Goal: Information Seeking & Learning: Compare options

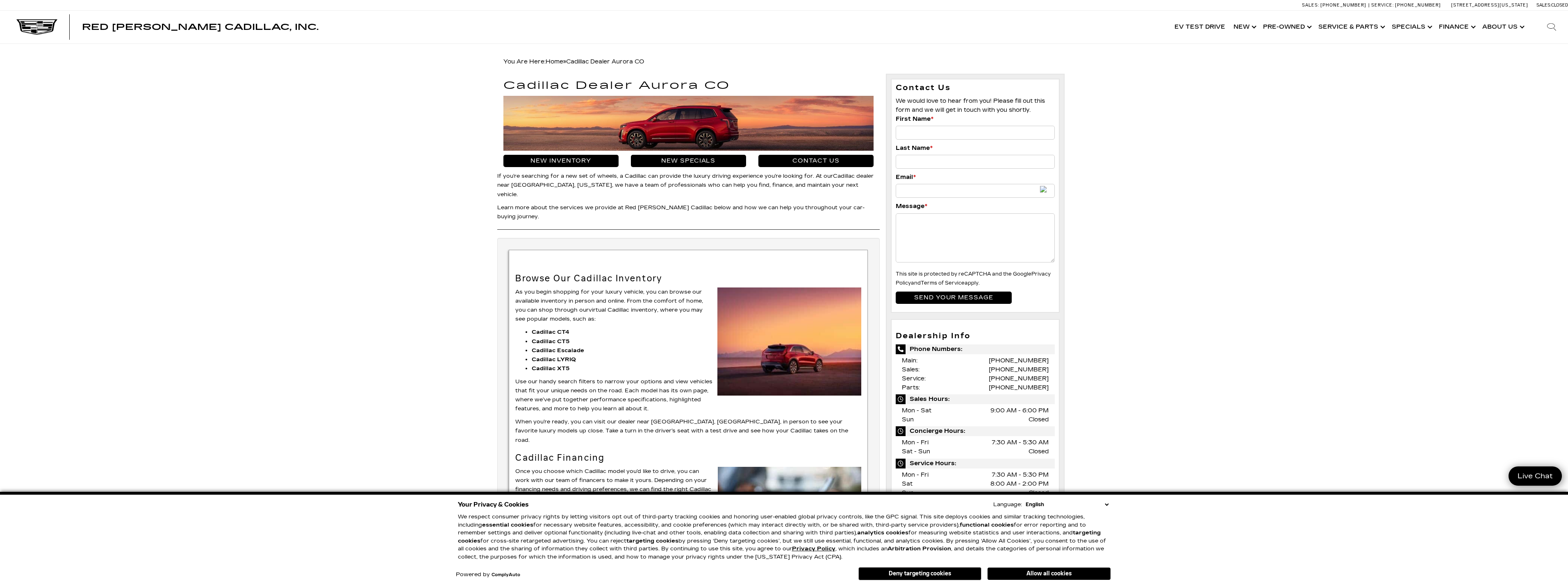
click at [623, 85] on h1 "Cadillac Dealer Aurora CO" at bounding box center [688, 86] width 370 height 12
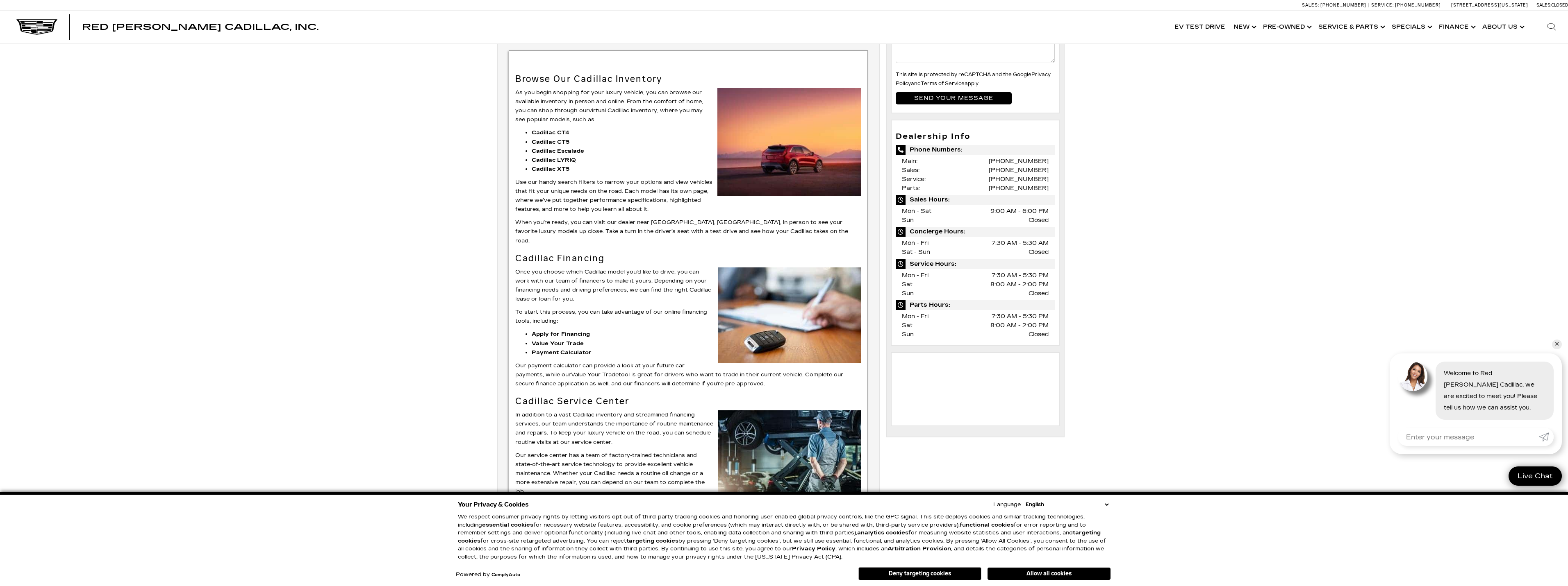
scroll to position [164, 0]
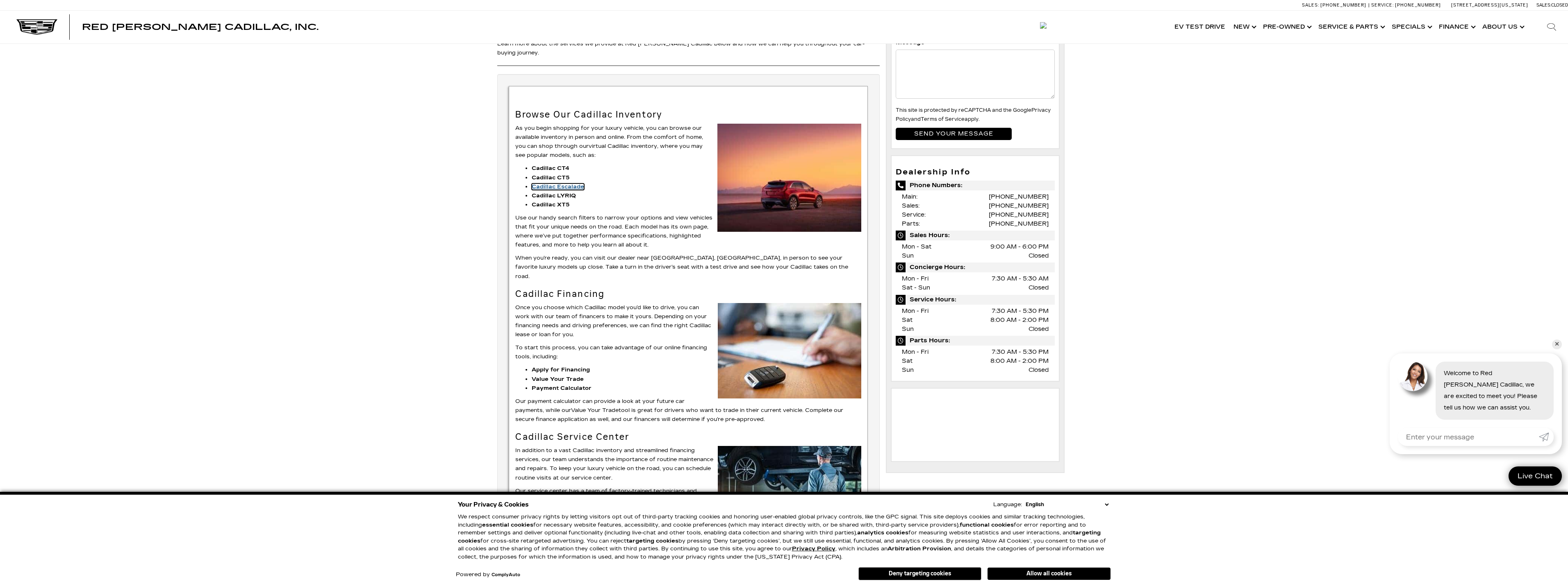
click at [562, 184] on strong "Cadillac Escalade" at bounding box center [557, 187] width 52 height 7
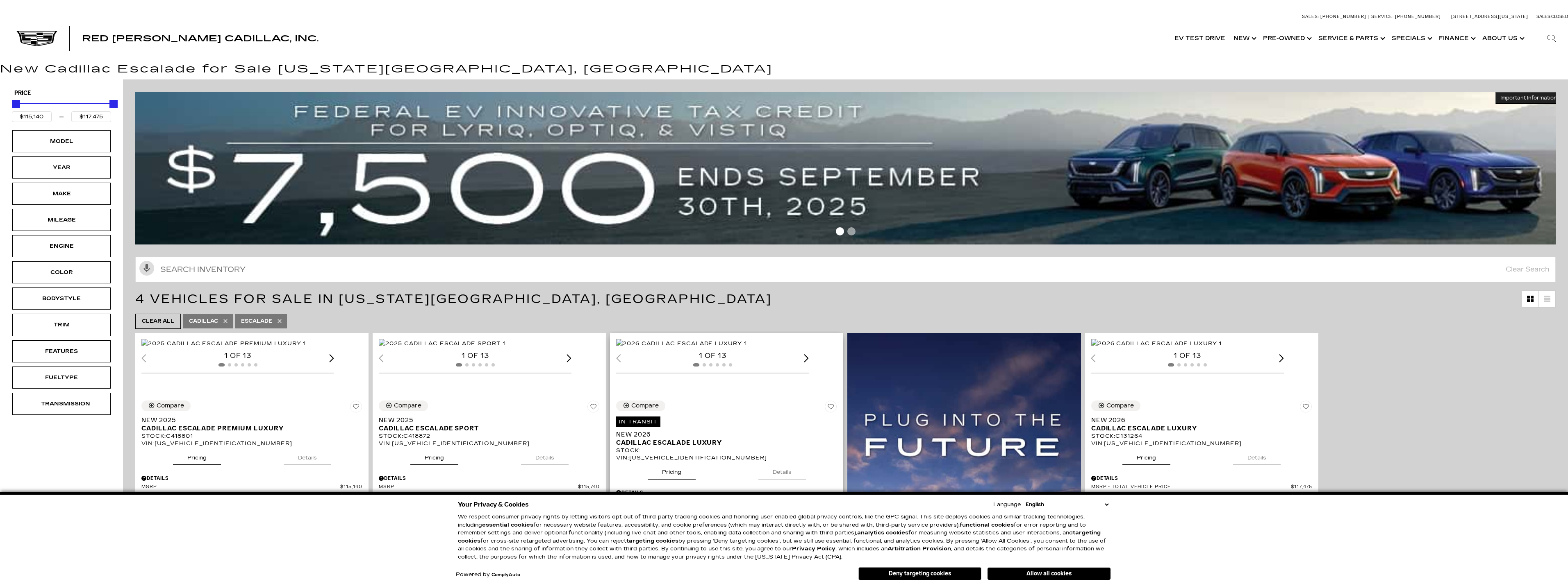
scroll to position [205, 0]
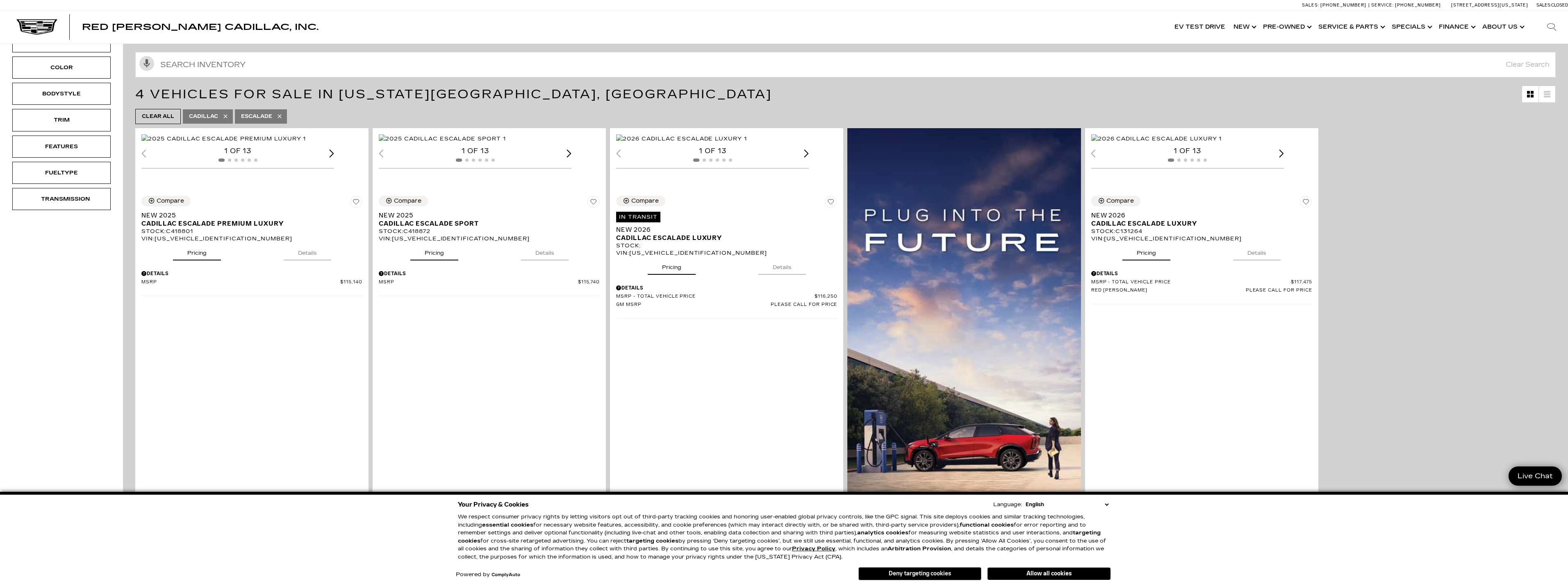
click at [939, 573] on button "Deny targeting cookies" at bounding box center [920, 574] width 123 height 13
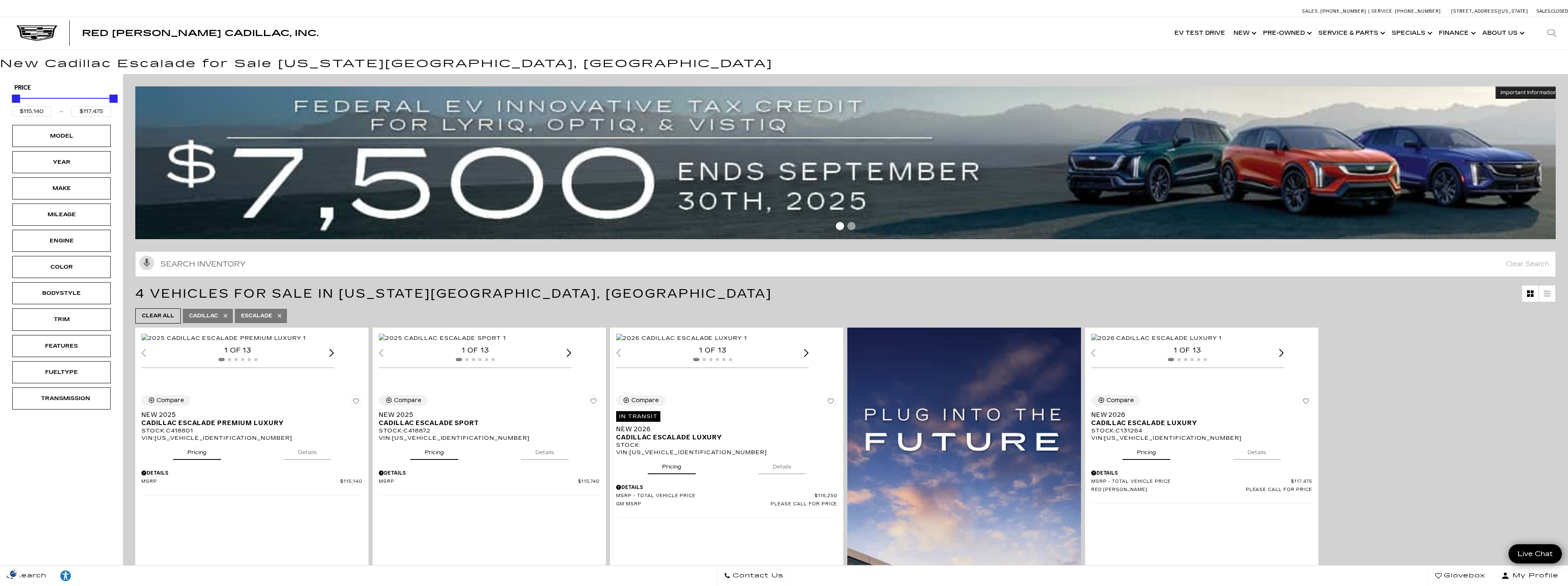
scroll to position [0, 0]
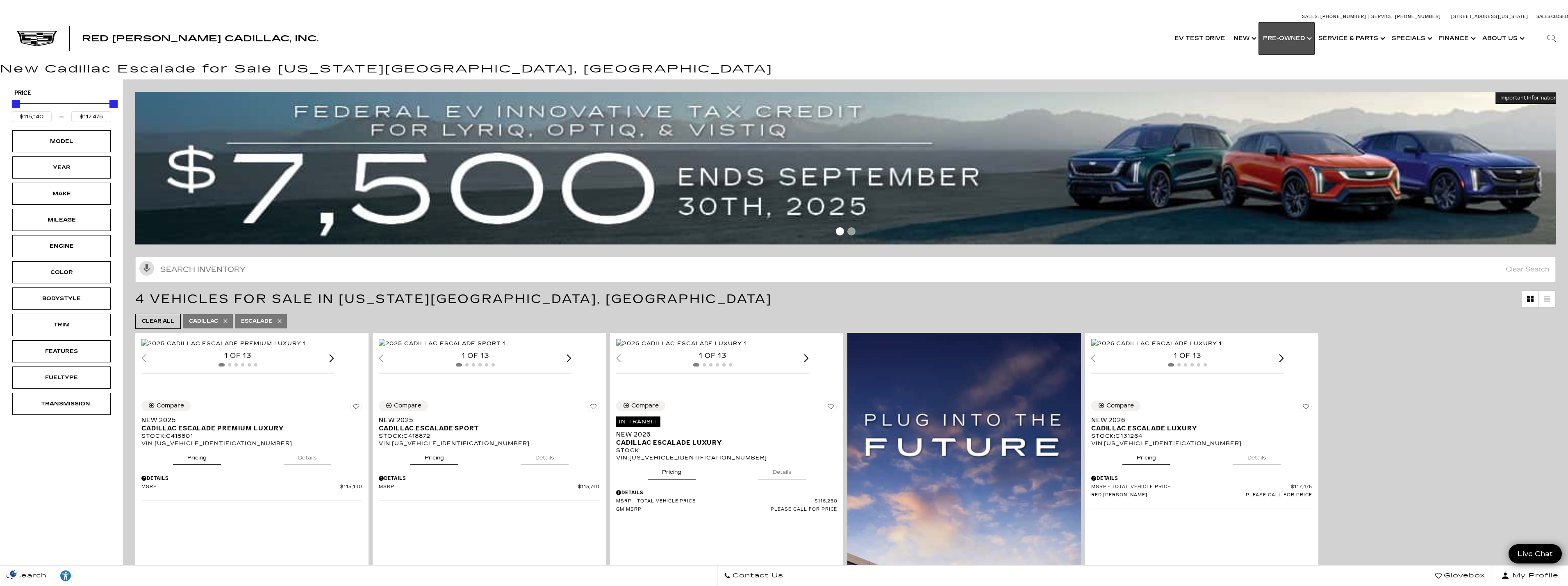
click at [1296, 36] on link "Show Pre-Owned" at bounding box center [1286, 39] width 55 height 33
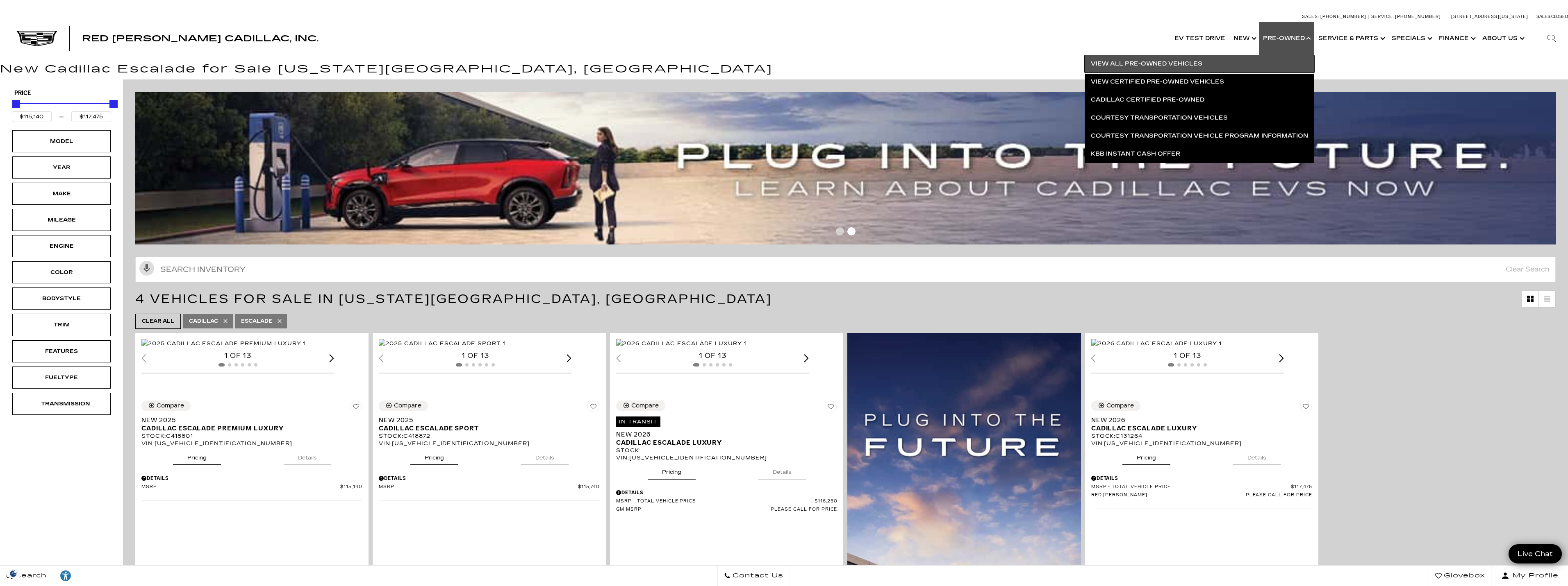
click at [1181, 63] on link "View All Pre-Owned Vehicles" at bounding box center [1199, 64] width 229 height 18
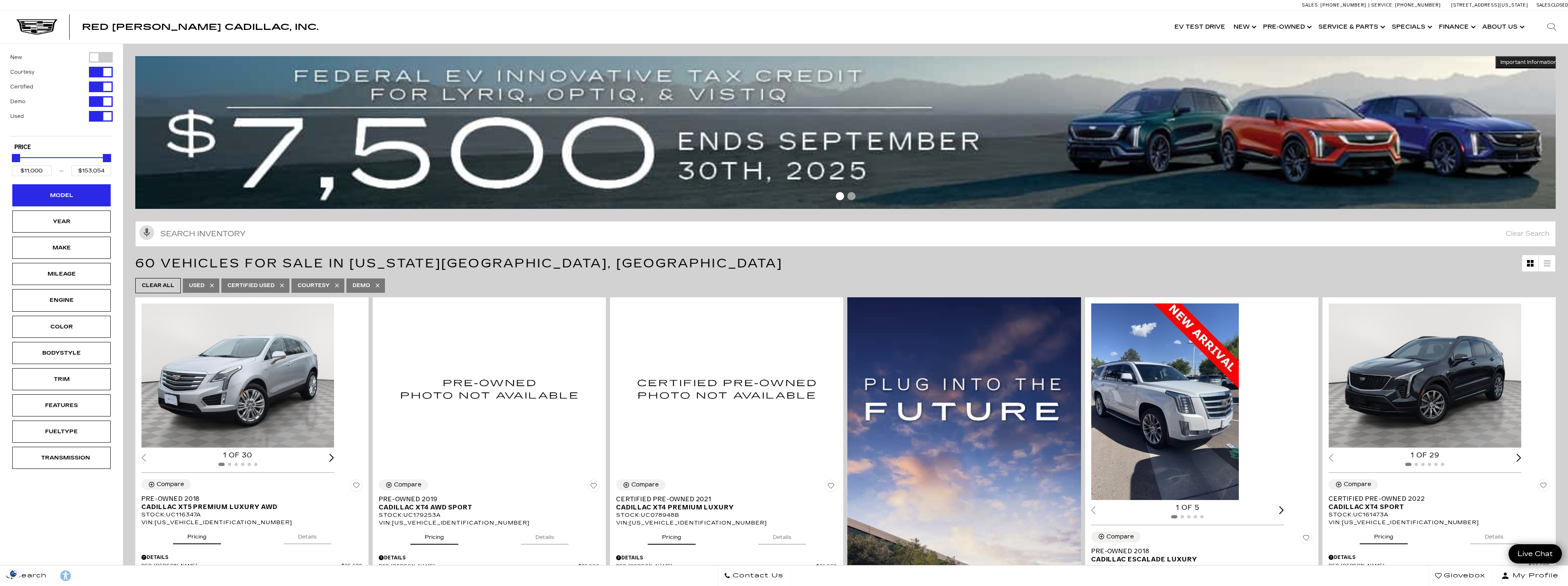
click at [55, 191] on div "Model" at bounding box center [62, 195] width 41 height 9
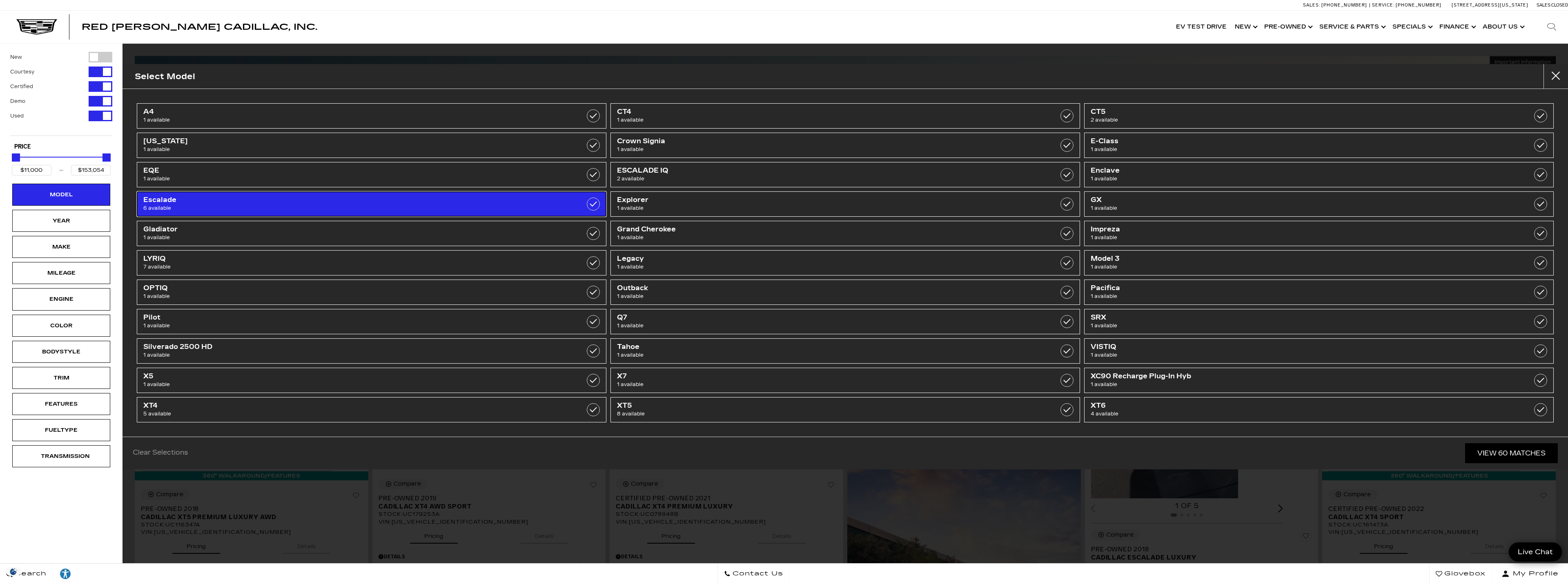
click at [459, 204] on span "Escalade" at bounding box center [337, 200] width 388 height 8
type input "$32,500"
type input "$97,500"
checkbox input "true"
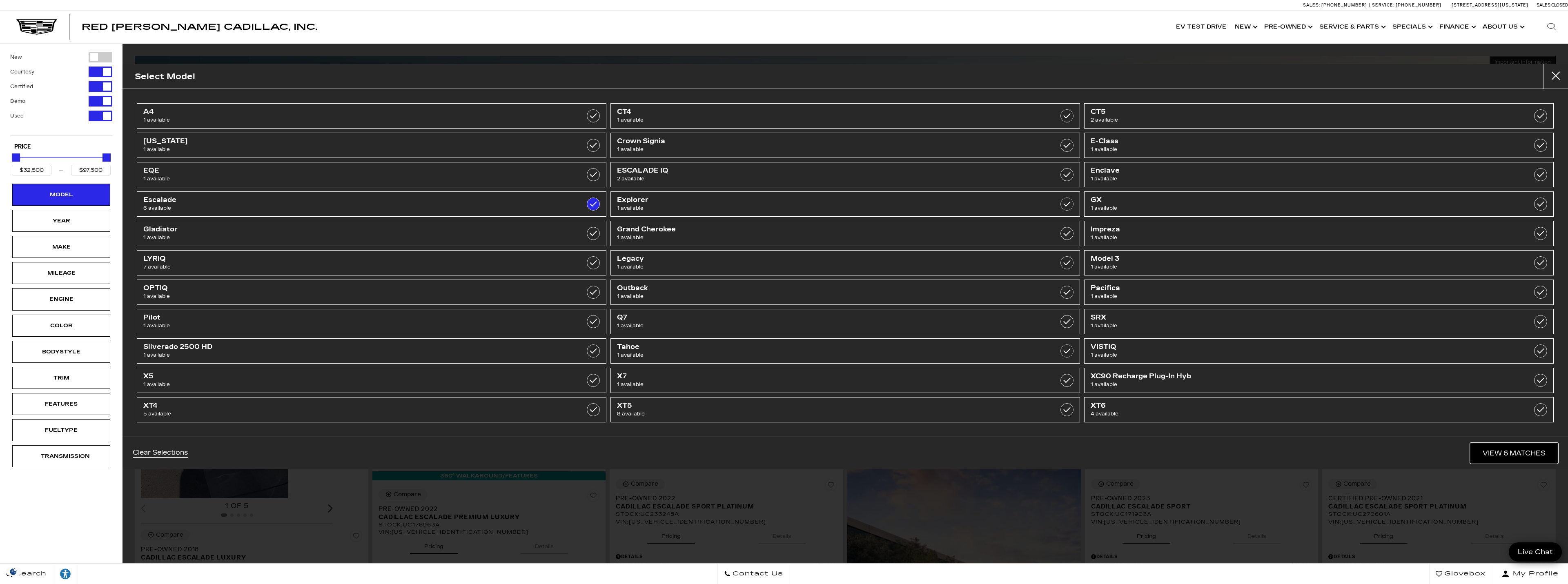
click at [1523, 452] on link "View 6 Matches" at bounding box center [1514, 454] width 87 height 20
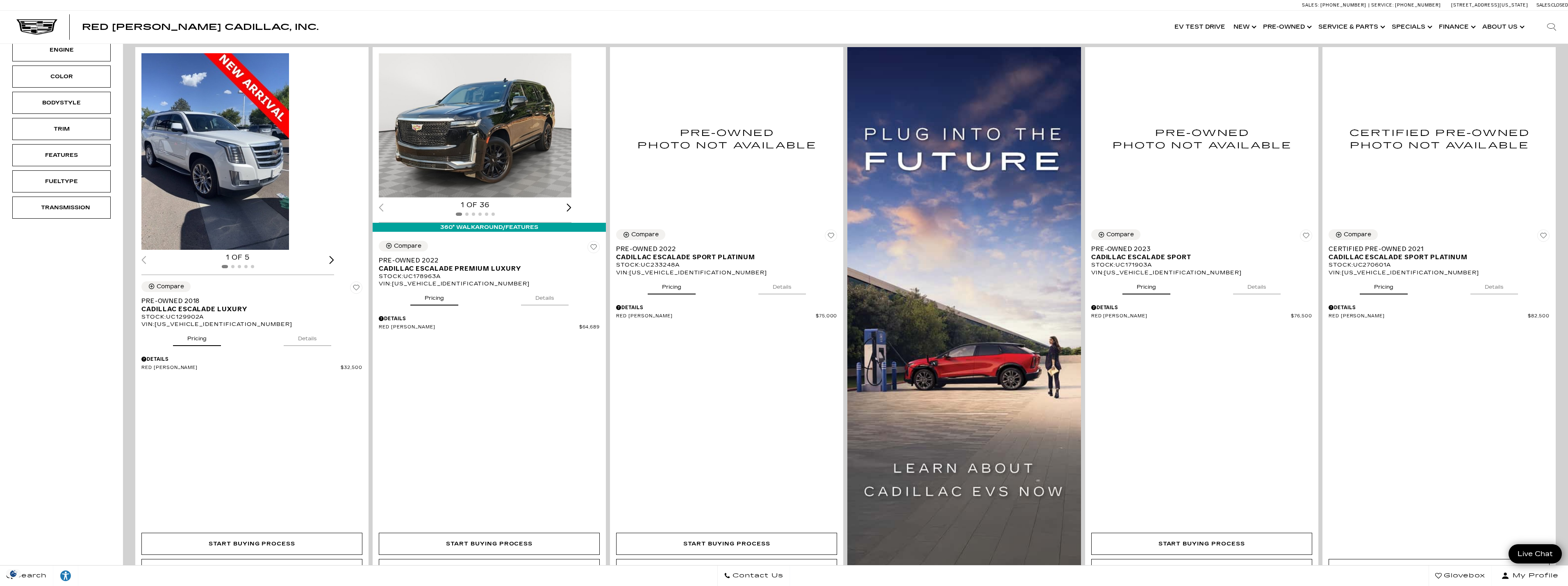
scroll to position [255, 0]
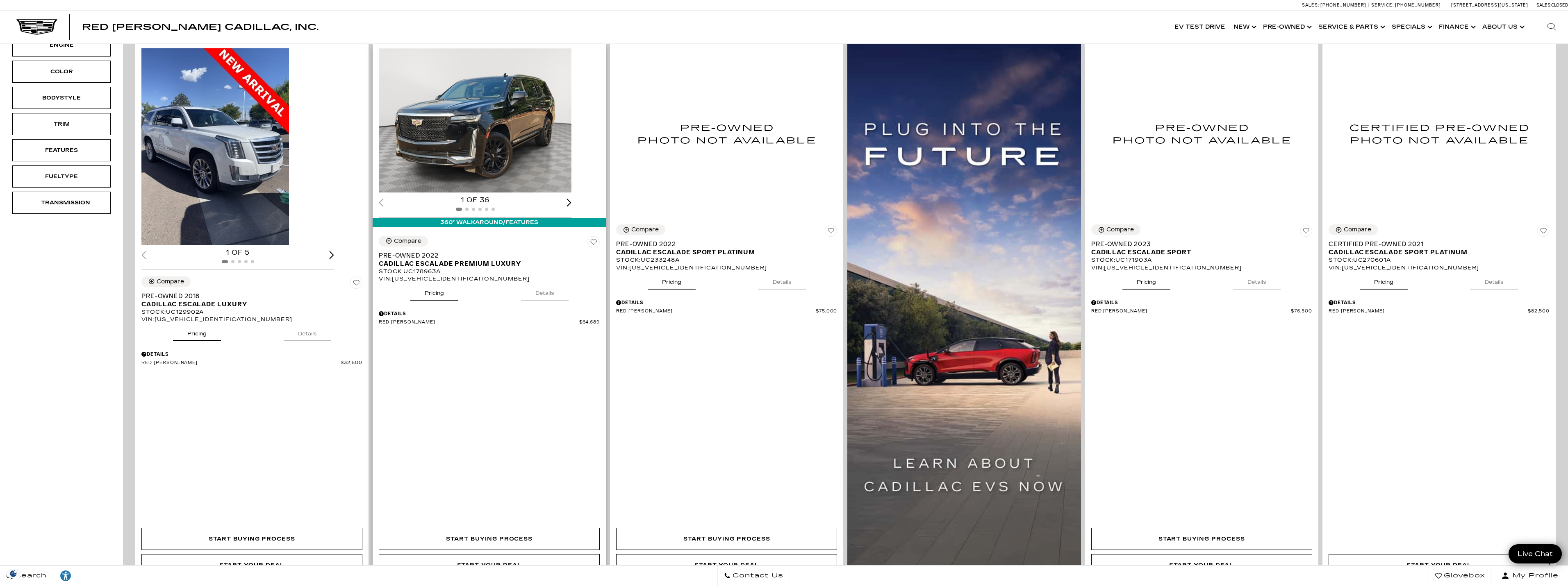
click at [567, 200] on div "Next slide" at bounding box center [570, 202] width 5 height 7
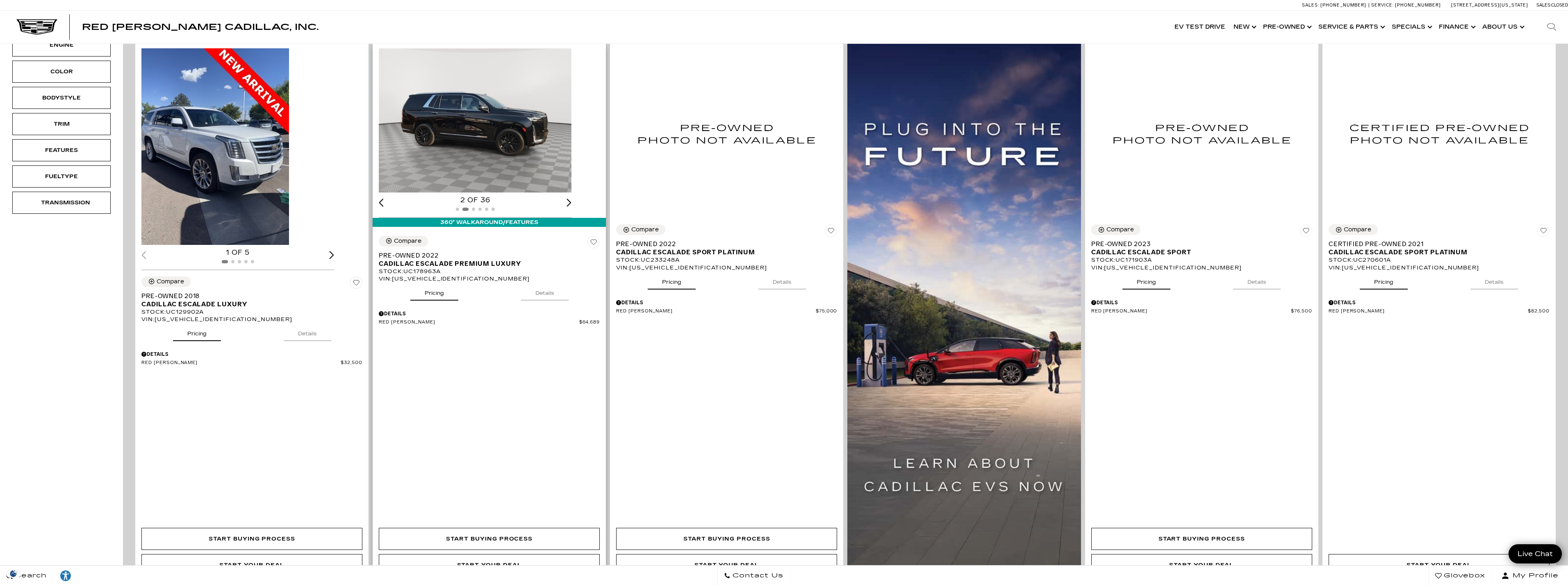
click at [572, 204] on div "Next slide" at bounding box center [570, 202] width 5 height 7
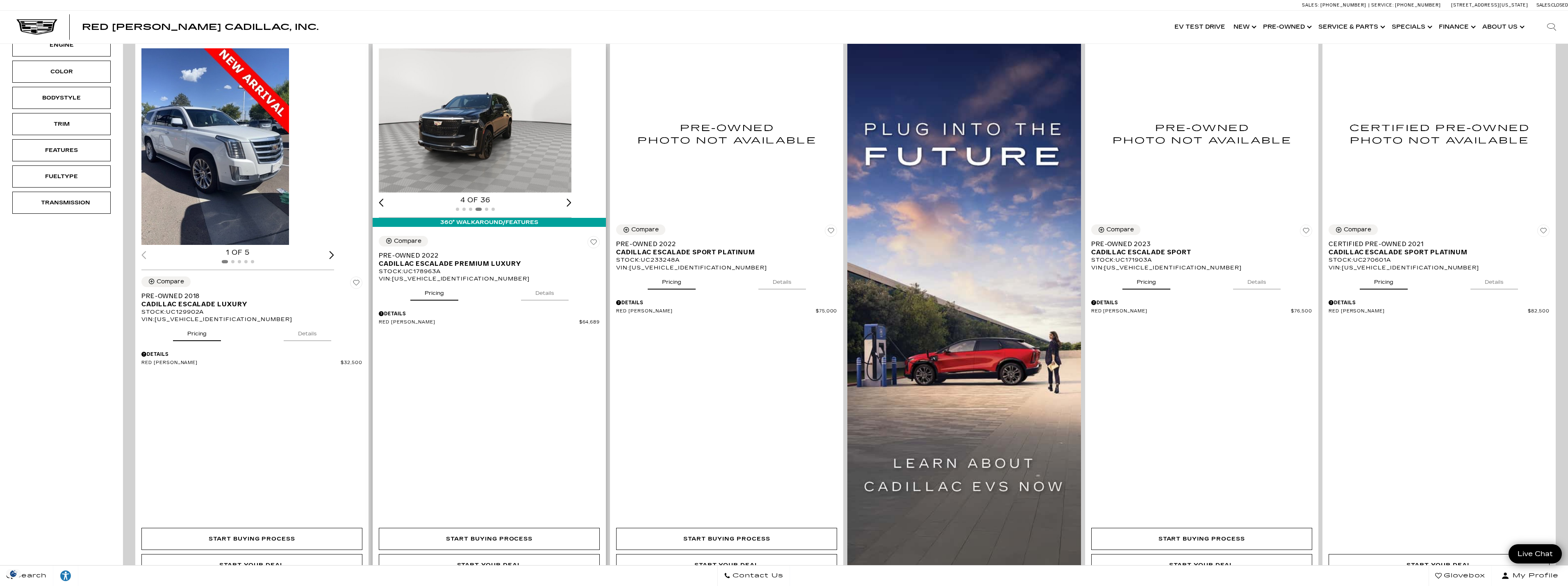
click at [572, 204] on div "Next slide" at bounding box center [570, 202] width 5 height 7
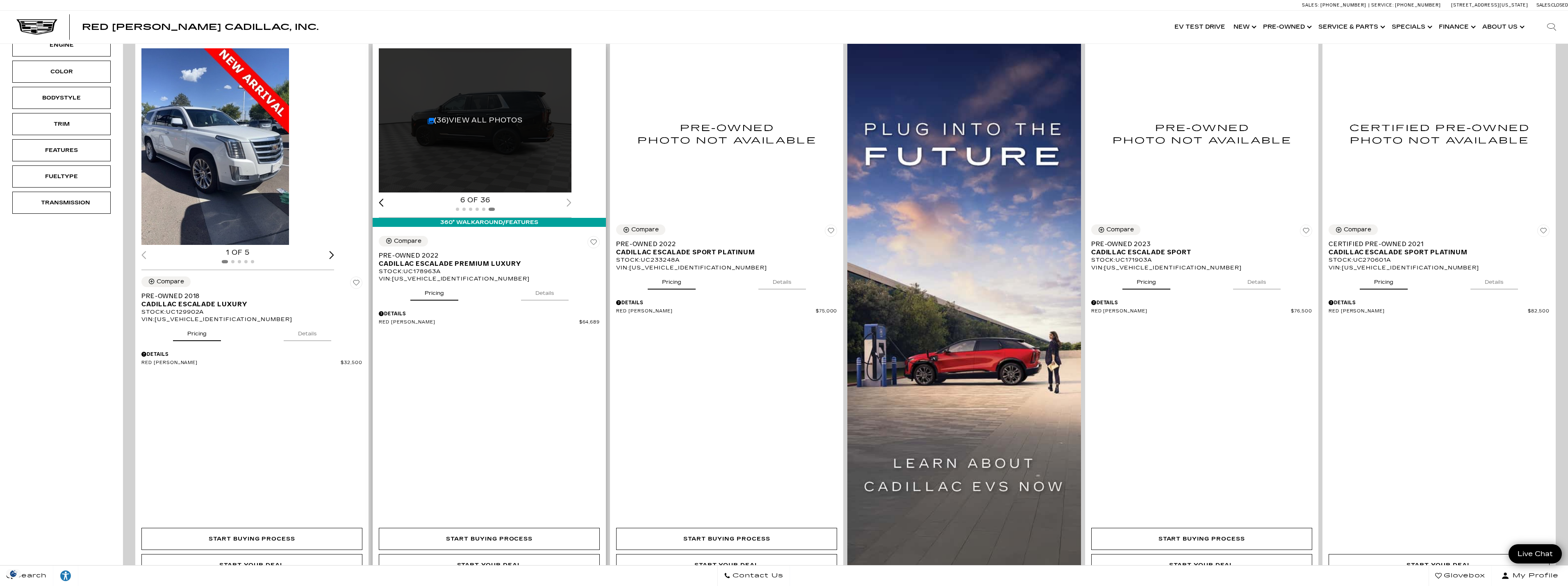
click at [571, 204] on div "6 of 36" at bounding box center [474, 200] width 193 height 9
click at [570, 204] on div "6 of 36" at bounding box center [474, 200] width 193 height 9
click at [570, 201] on div "6 of 36" at bounding box center [474, 200] width 193 height 9
click at [568, 201] on div "6 of 36" at bounding box center [474, 200] width 193 height 9
click at [474, 119] on link "(36) View All Photos" at bounding box center [474, 120] width 95 height 7
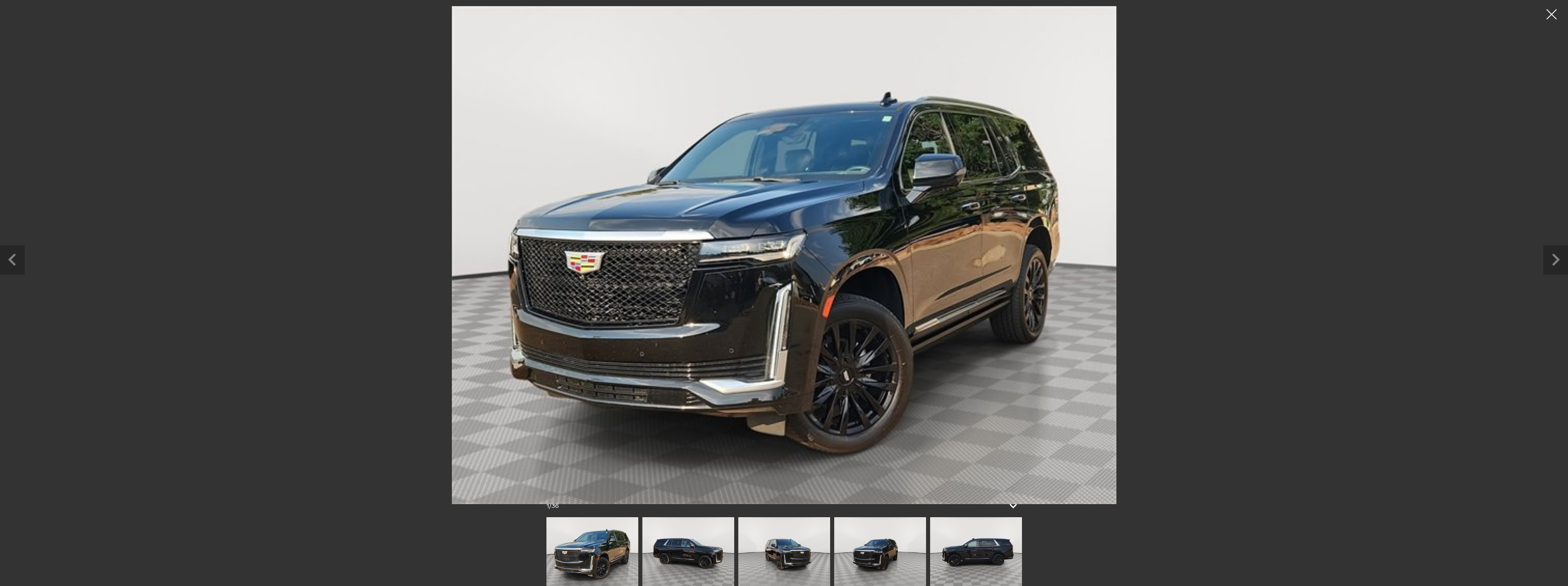
click at [689, 543] on img at bounding box center [688, 551] width 92 height 69
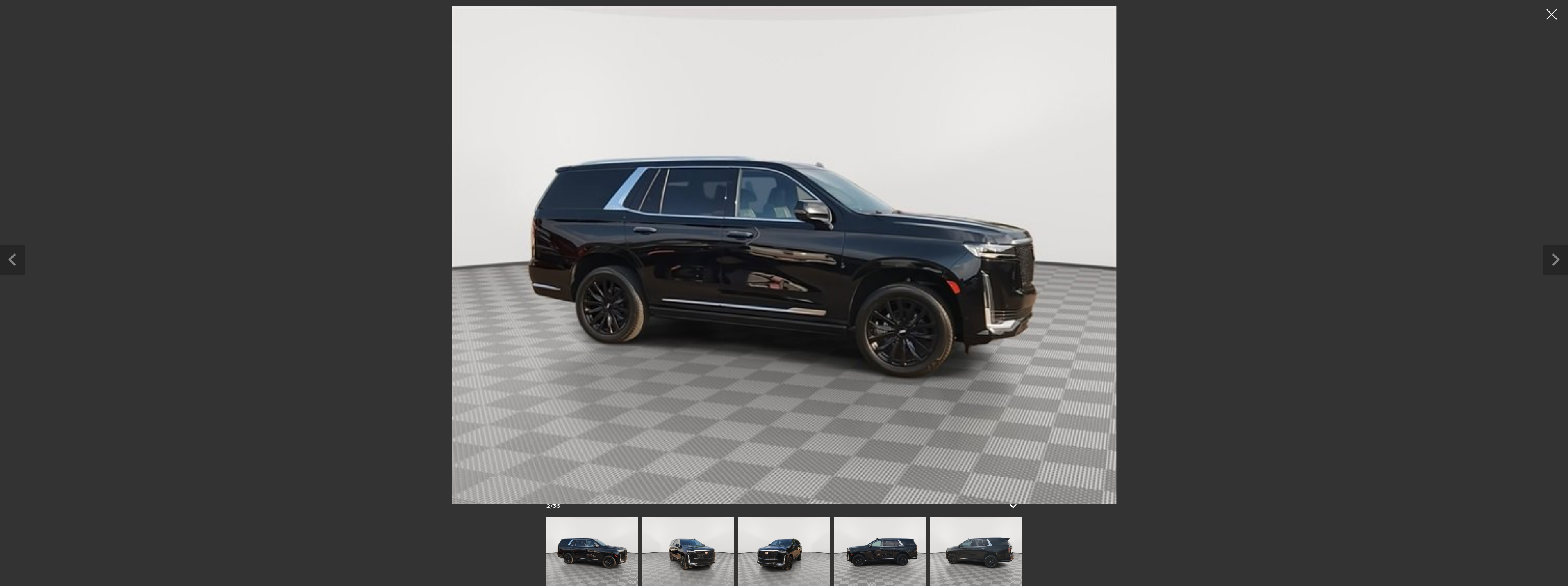
click at [681, 542] on img at bounding box center [688, 551] width 92 height 69
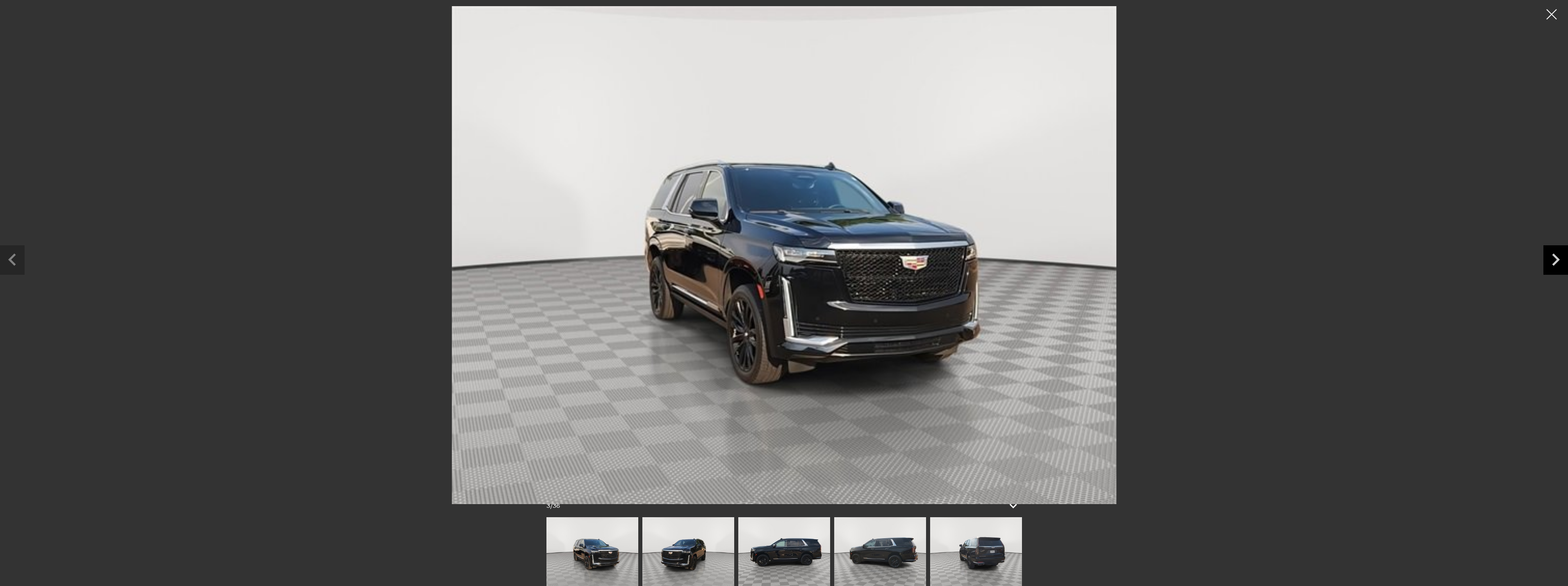
click at [1556, 267] on icon "Next slide" at bounding box center [1556, 259] width 25 height 26
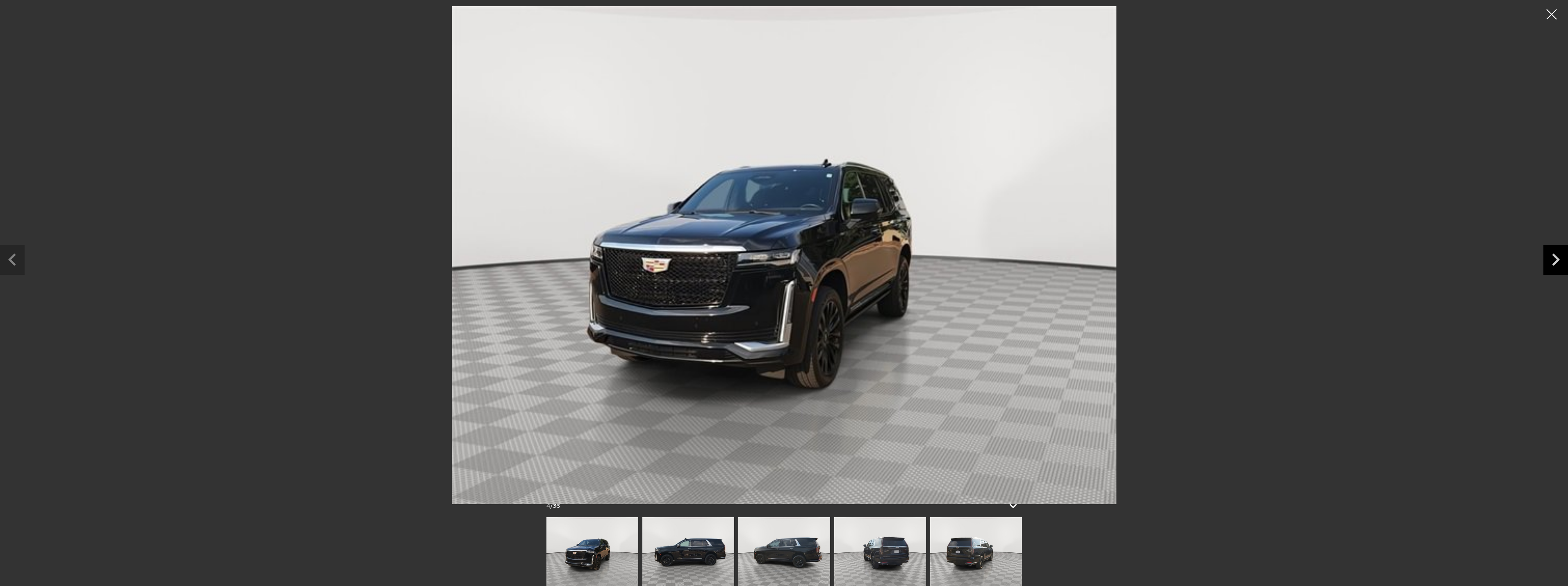
click at [1556, 261] on icon "Next slide" at bounding box center [1555, 259] width 7 height 12
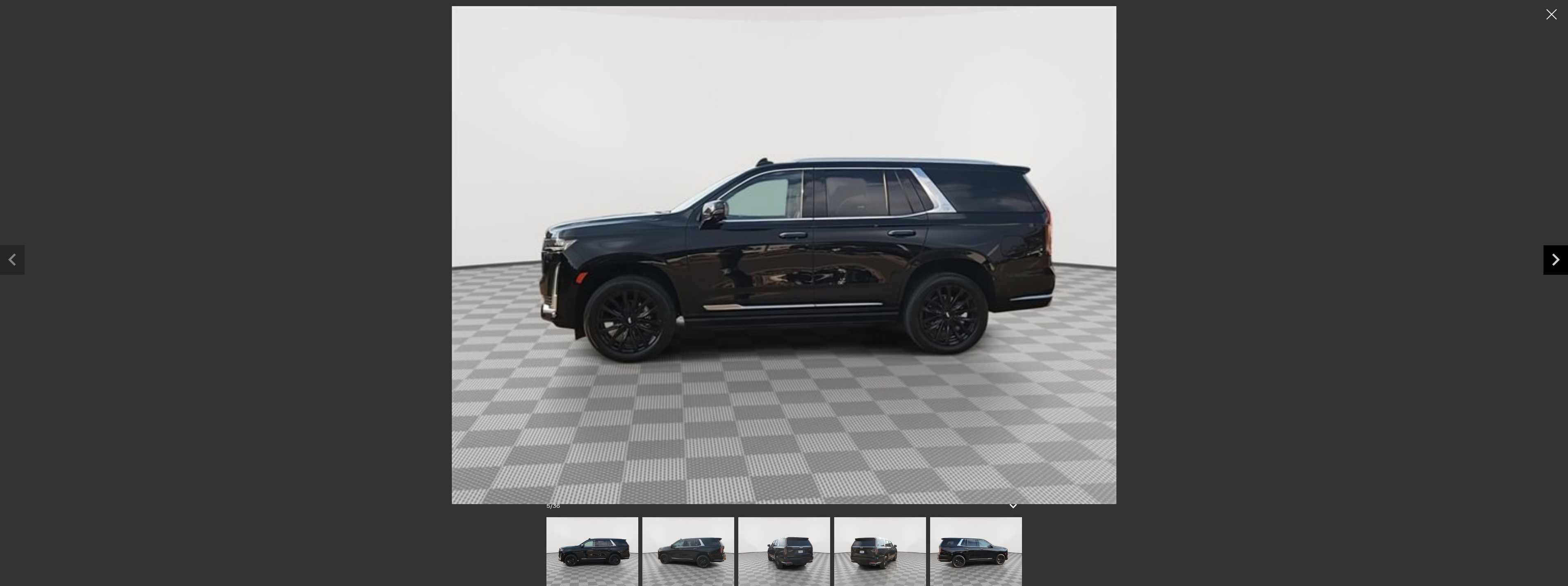
click at [1556, 261] on icon "Next slide" at bounding box center [1555, 259] width 7 height 12
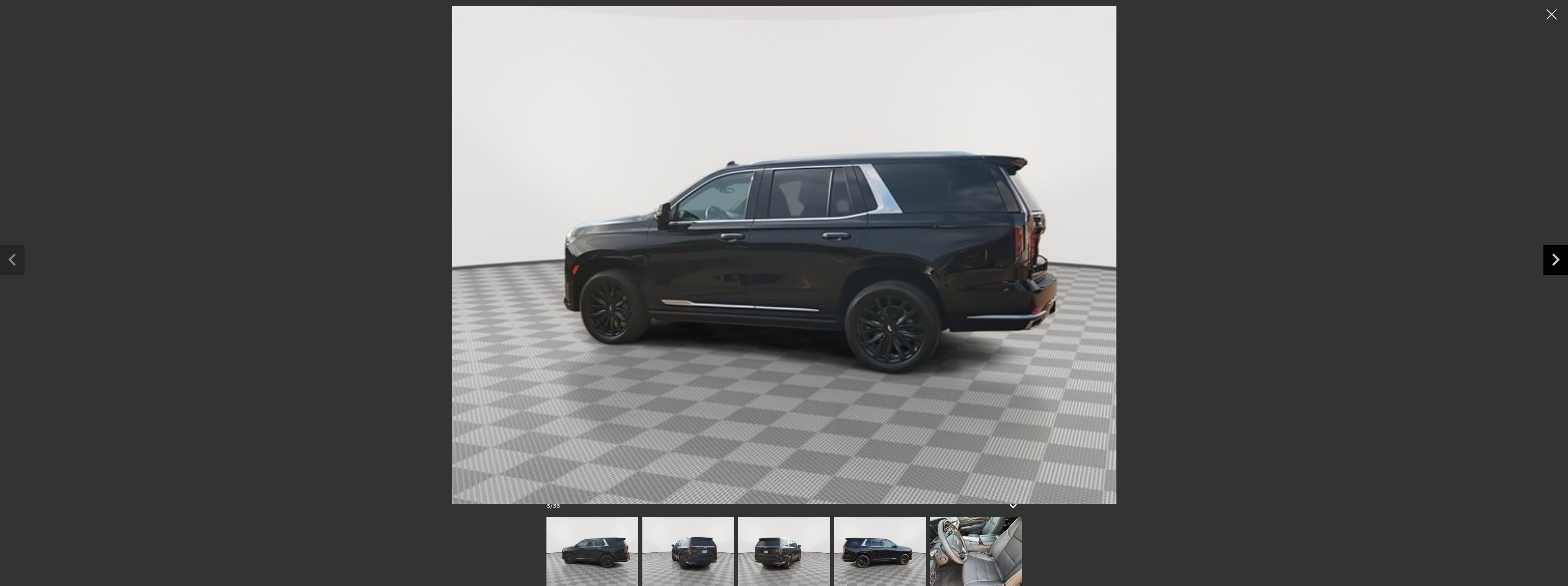
click at [1556, 261] on icon "Next slide" at bounding box center [1555, 259] width 7 height 12
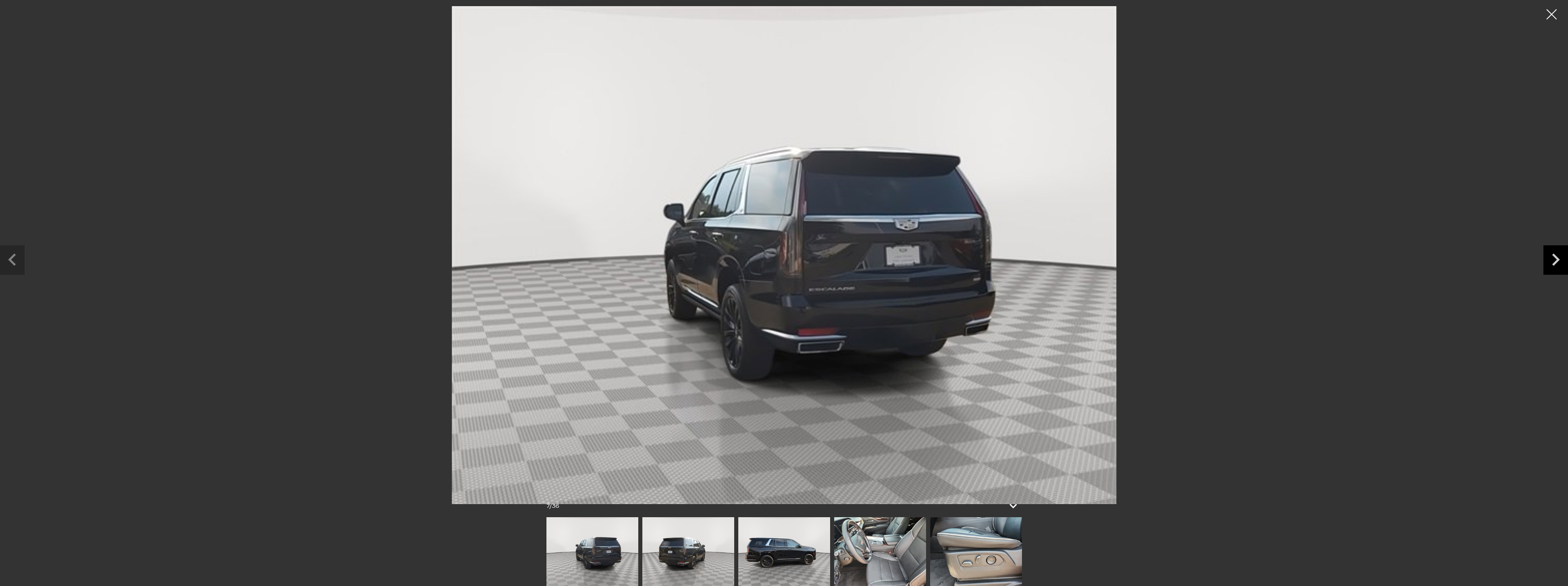
click at [1556, 261] on icon "Next slide" at bounding box center [1555, 259] width 7 height 12
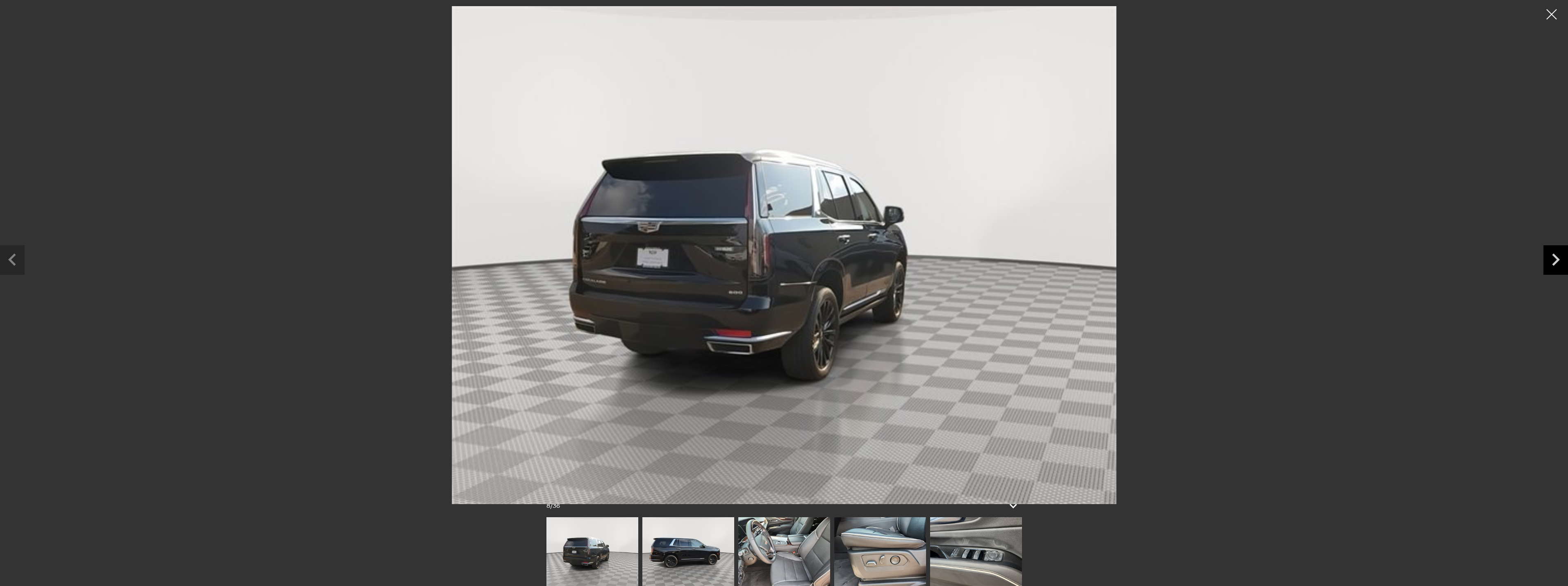
click at [1556, 261] on icon "Next slide" at bounding box center [1555, 259] width 7 height 12
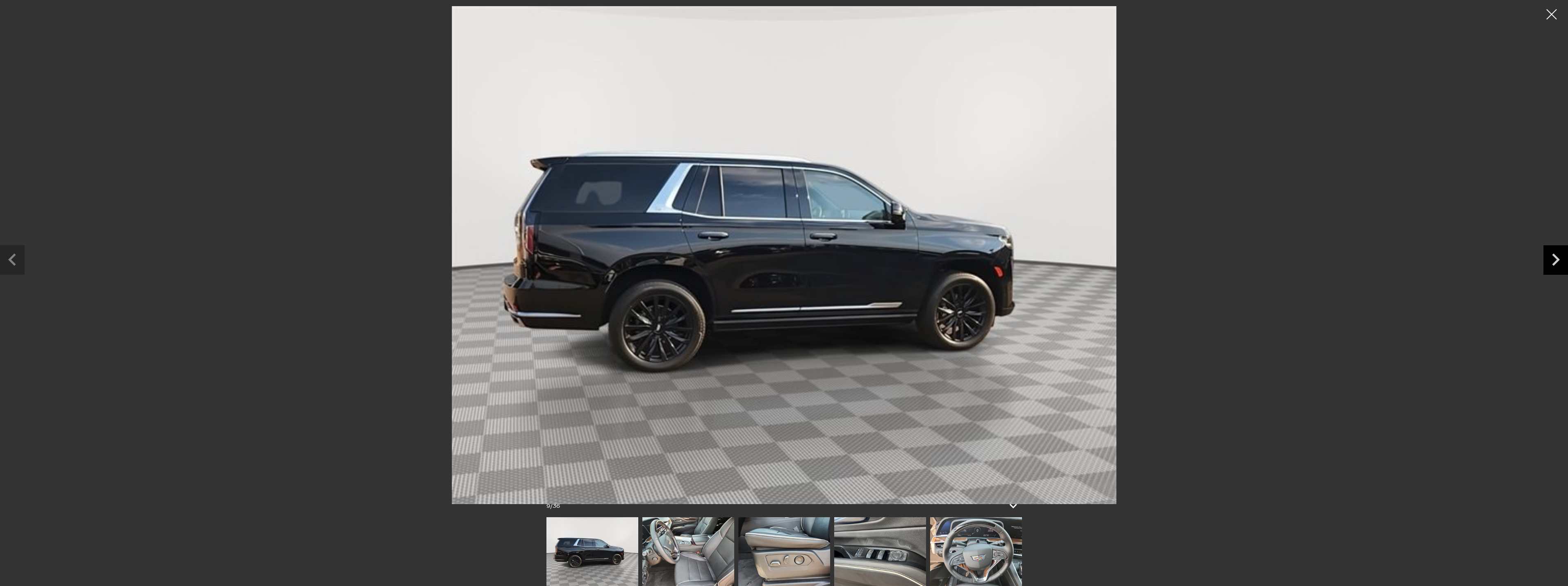
click at [1556, 261] on icon "Next slide" at bounding box center [1555, 259] width 7 height 12
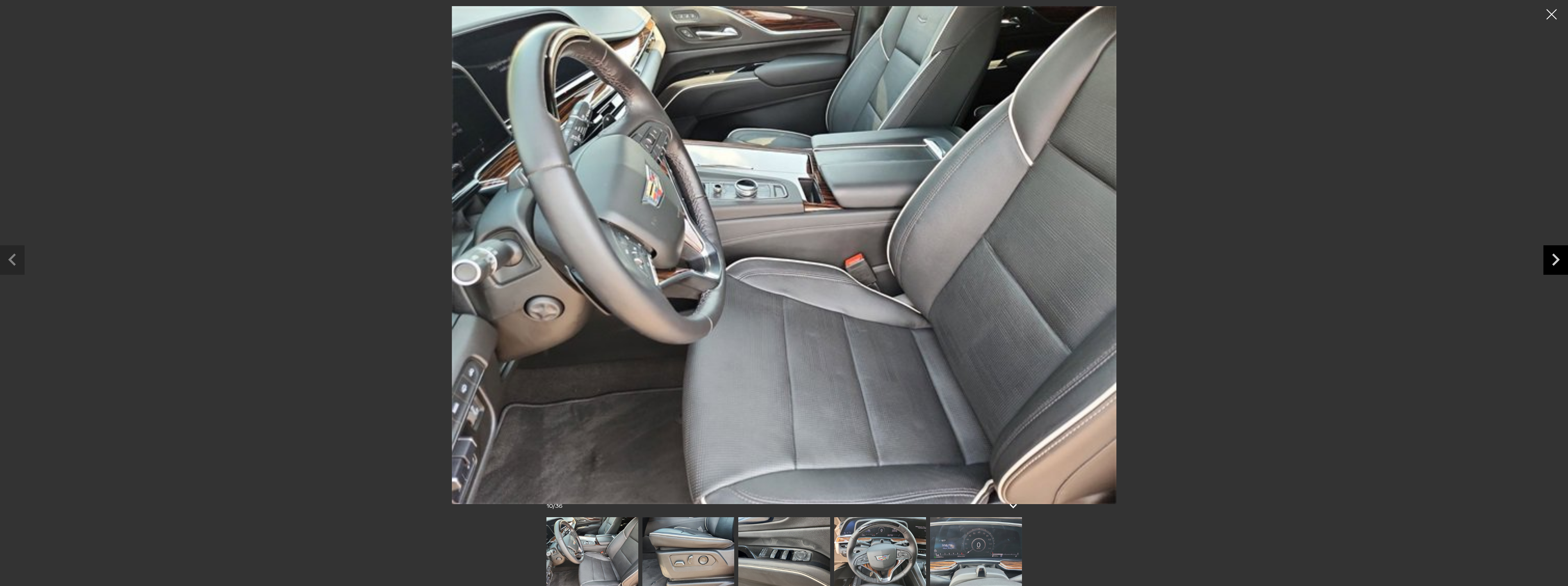
click at [1556, 261] on icon "Next slide" at bounding box center [1555, 259] width 7 height 12
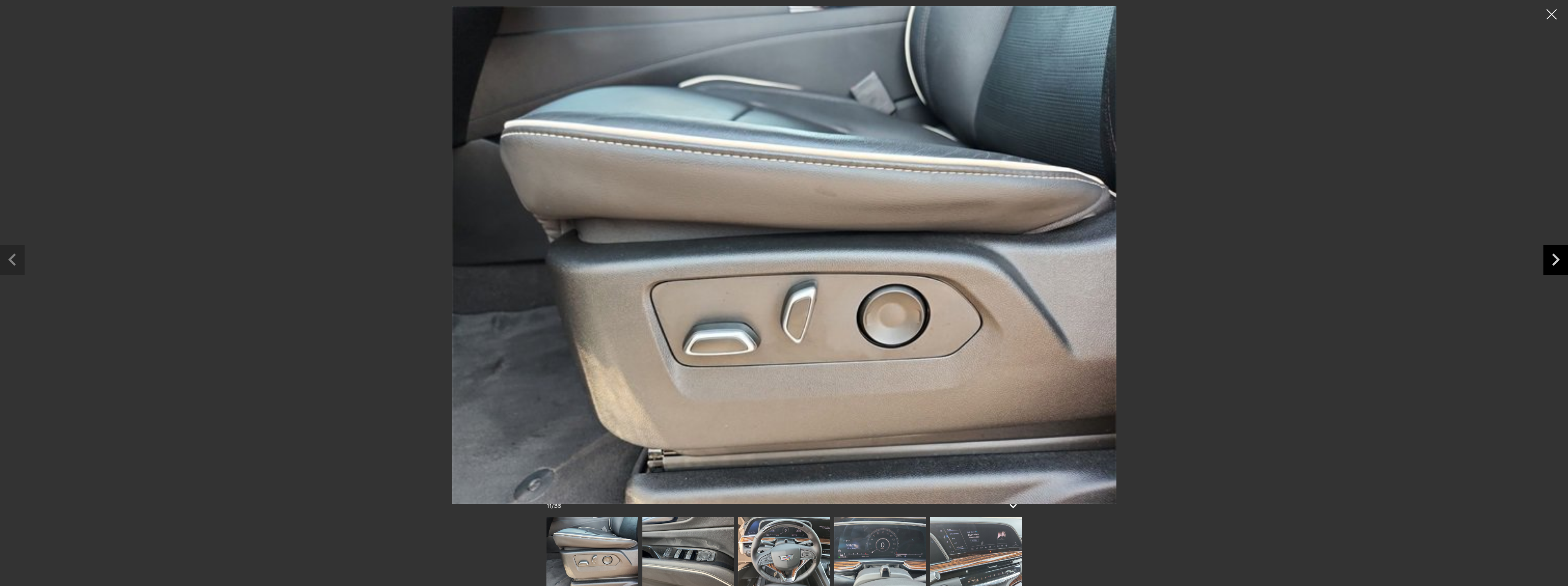
click at [1556, 261] on icon "Next slide" at bounding box center [1555, 259] width 7 height 12
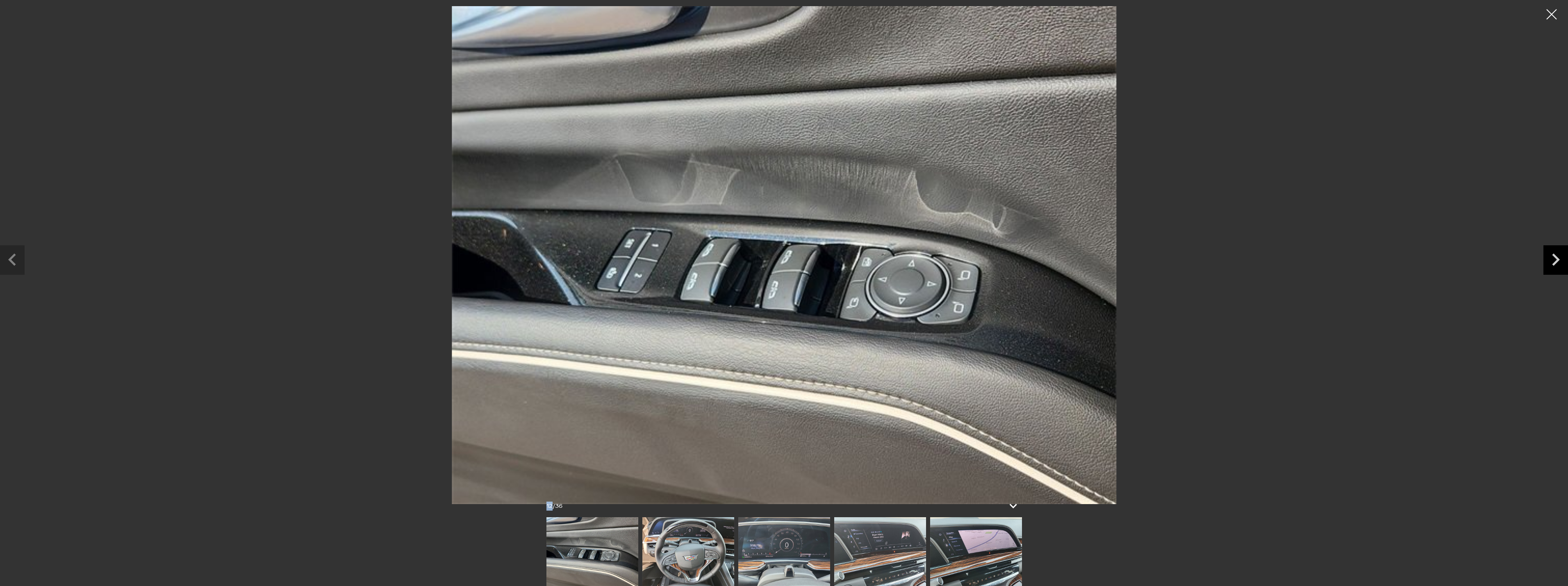
click at [1556, 261] on icon "Next slide" at bounding box center [1555, 259] width 7 height 12
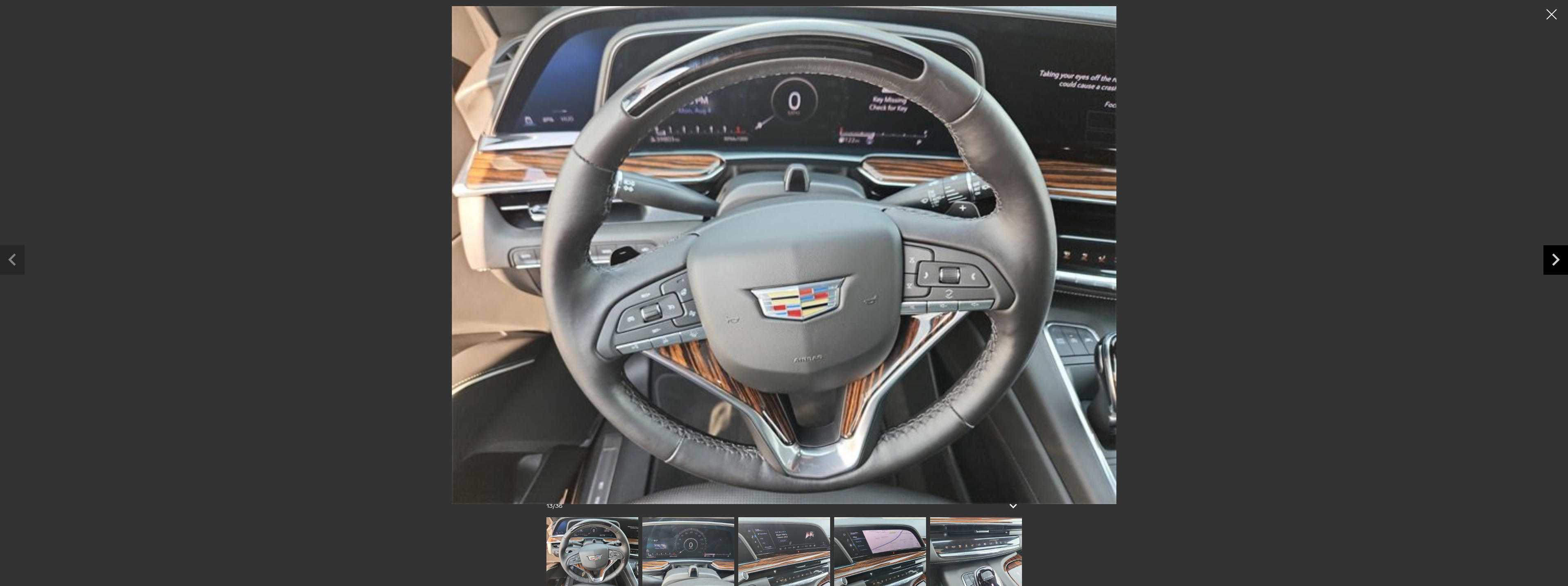
click at [1556, 261] on icon "Next slide" at bounding box center [1555, 259] width 7 height 12
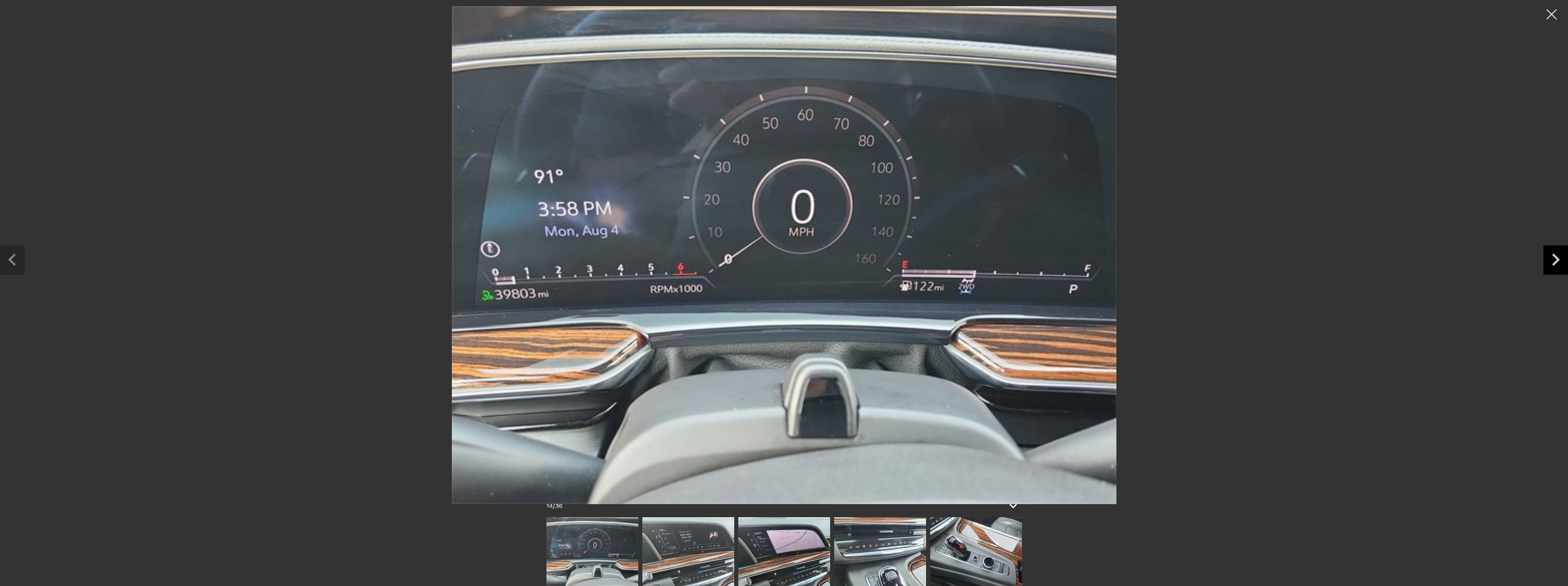
click at [1556, 261] on icon "Next slide" at bounding box center [1555, 259] width 7 height 12
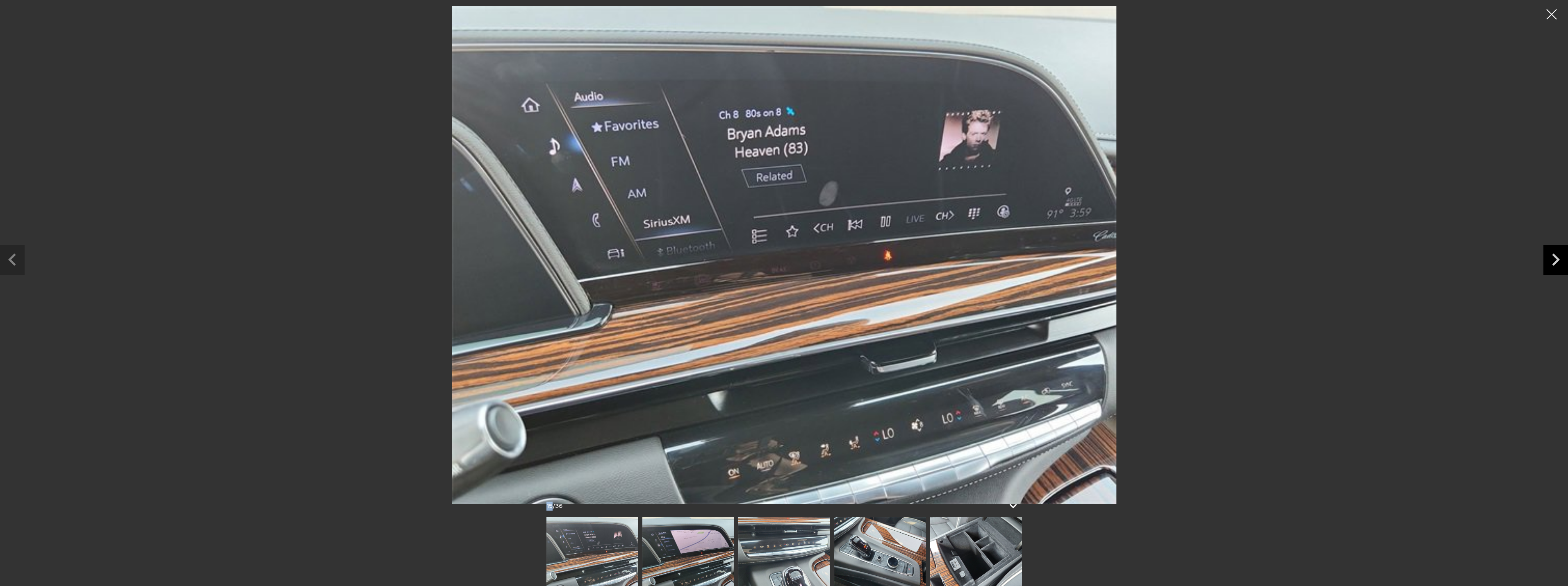
click at [1556, 261] on icon "Next slide" at bounding box center [1555, 259] width 7 height 12
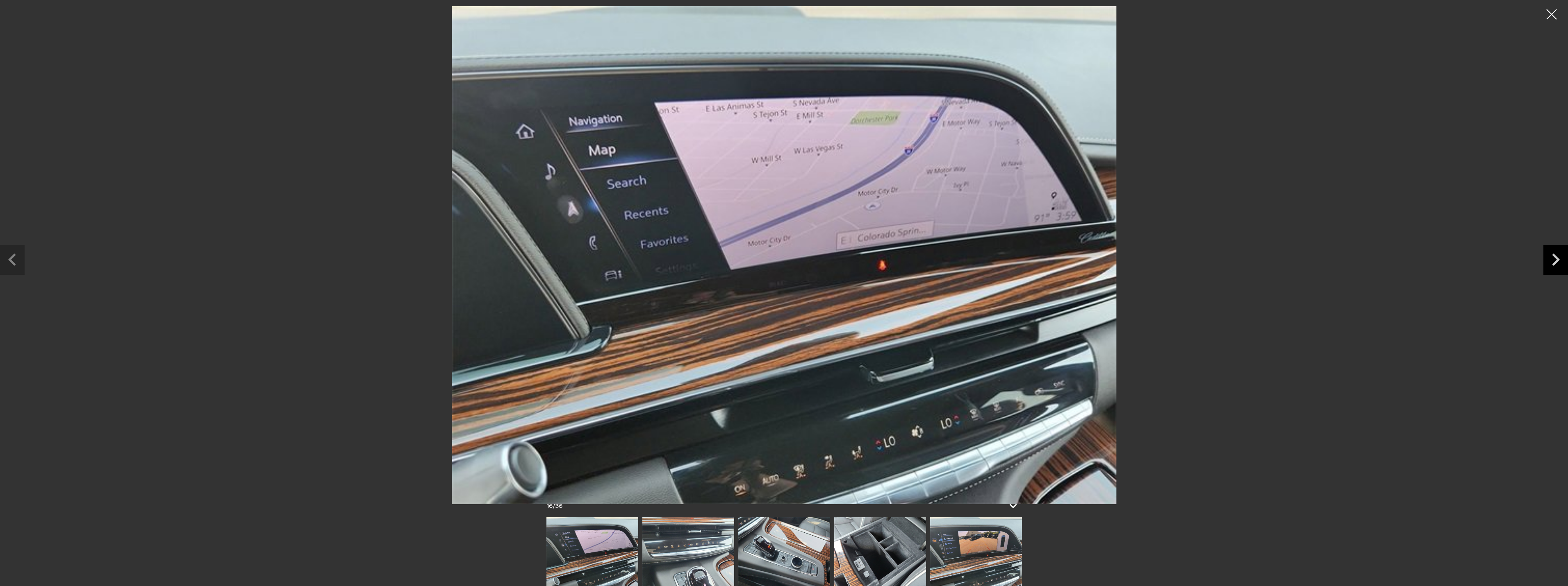
click at [1556, 261] on icon "Next slide" at bounding box center [1555, 259] width 7 height 12
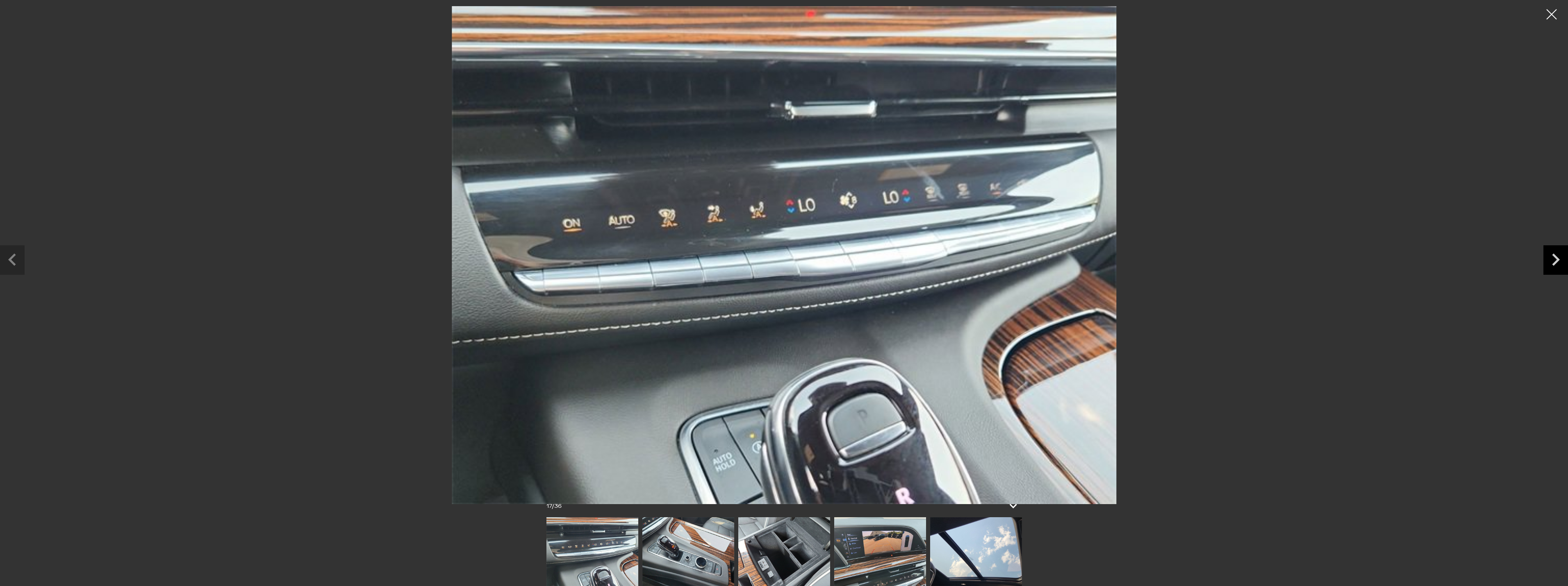
click at [1556, 261] on icon "Next slide" at bounding box center [1555, 259] width 7 height 12
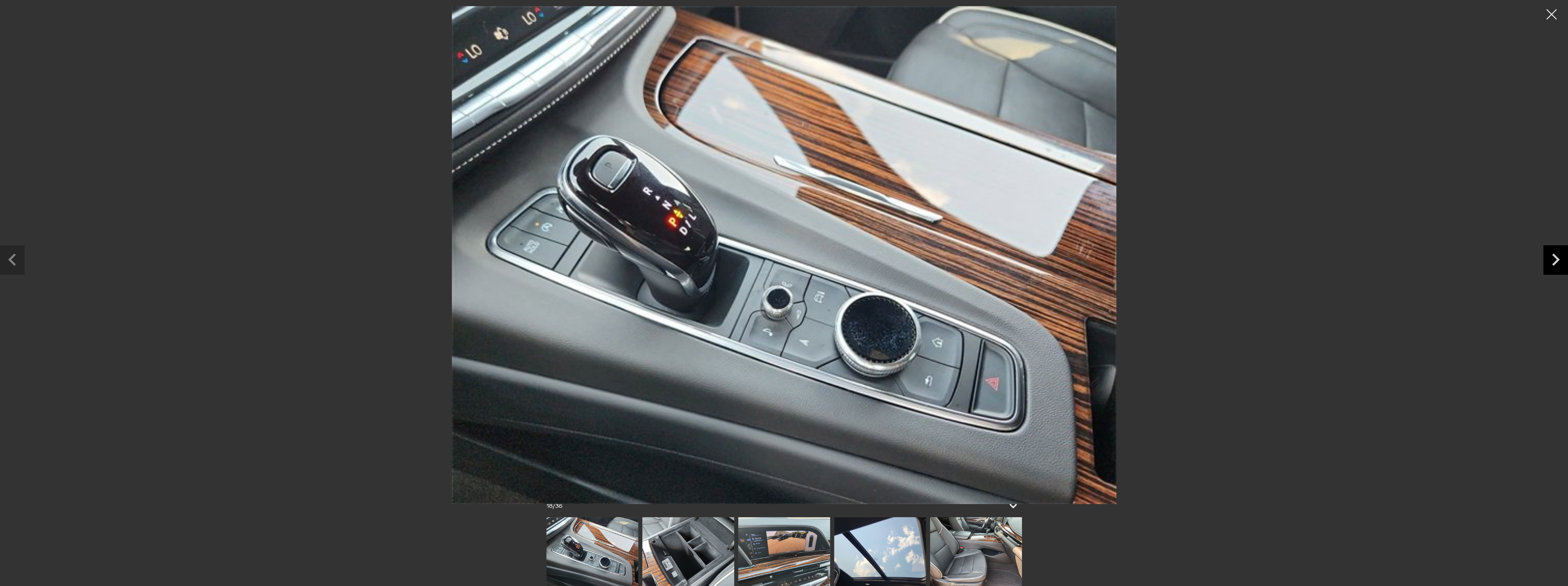
click at [1556, 261] on icon "Next slide" at bounding box center [1555, 259] width 7 height 12
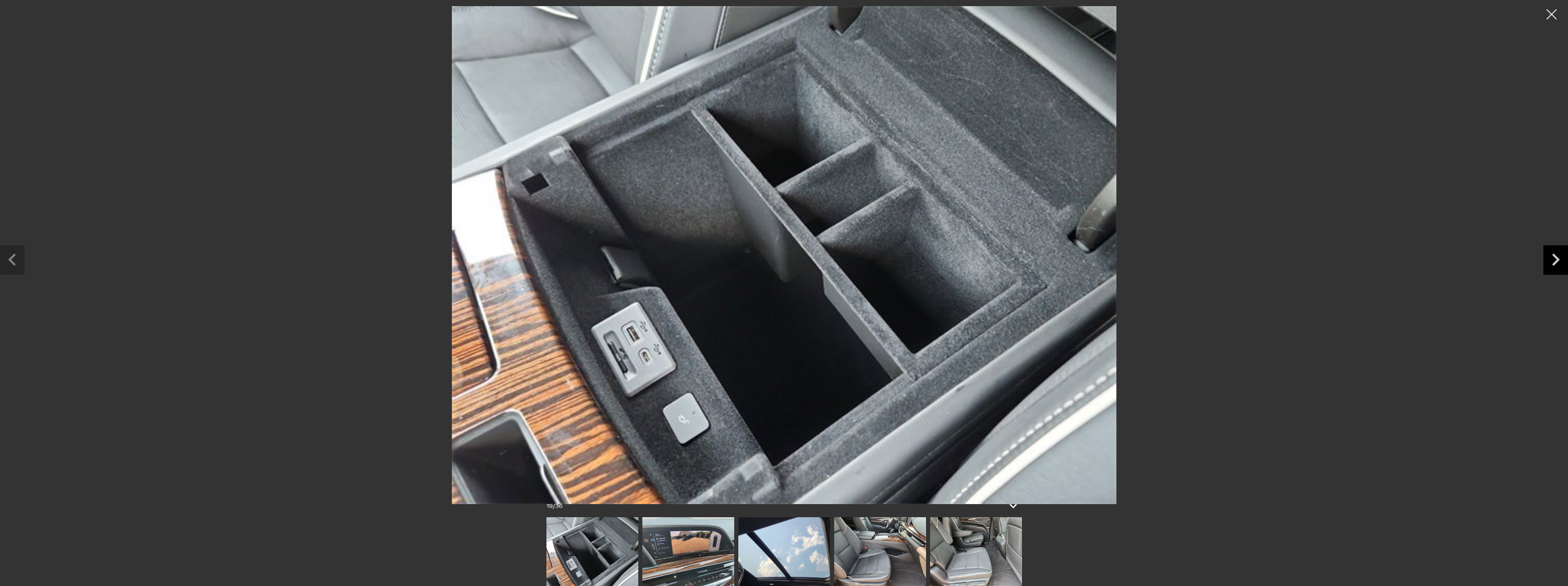
click at [1556, 261] on icon "Next slide" at bounding box center [1555, 259] width 7 height 12
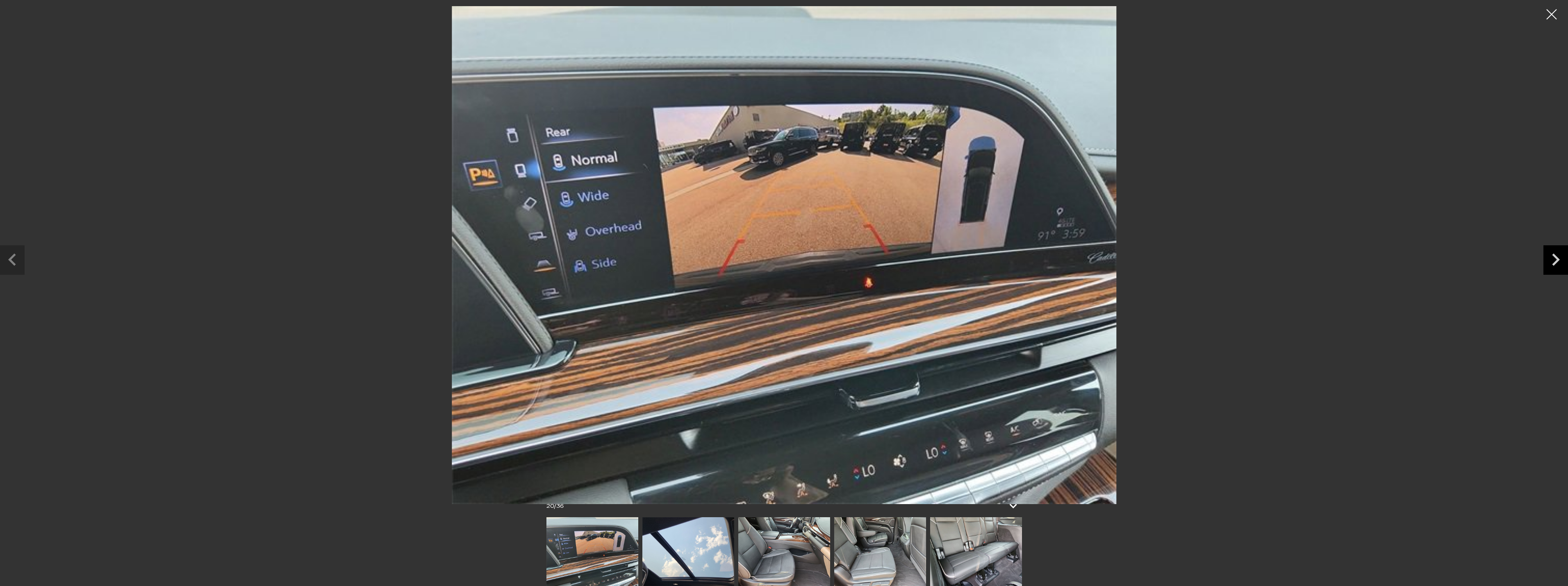
click at [1556, 261] on icon "Next slide" at bounding box center [1555, 259] width 7 height 12
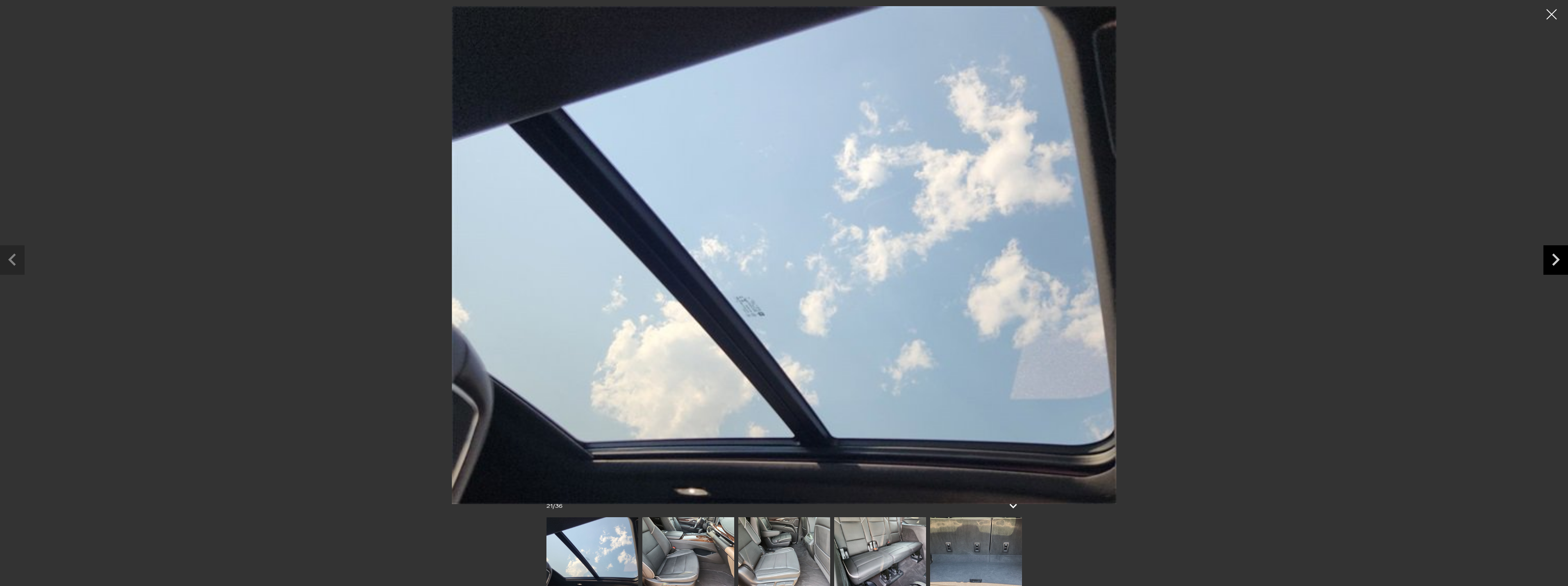
click at [1556, 261] on icon "Next slide" at bounding box center [1555, 259] width 7 height 12
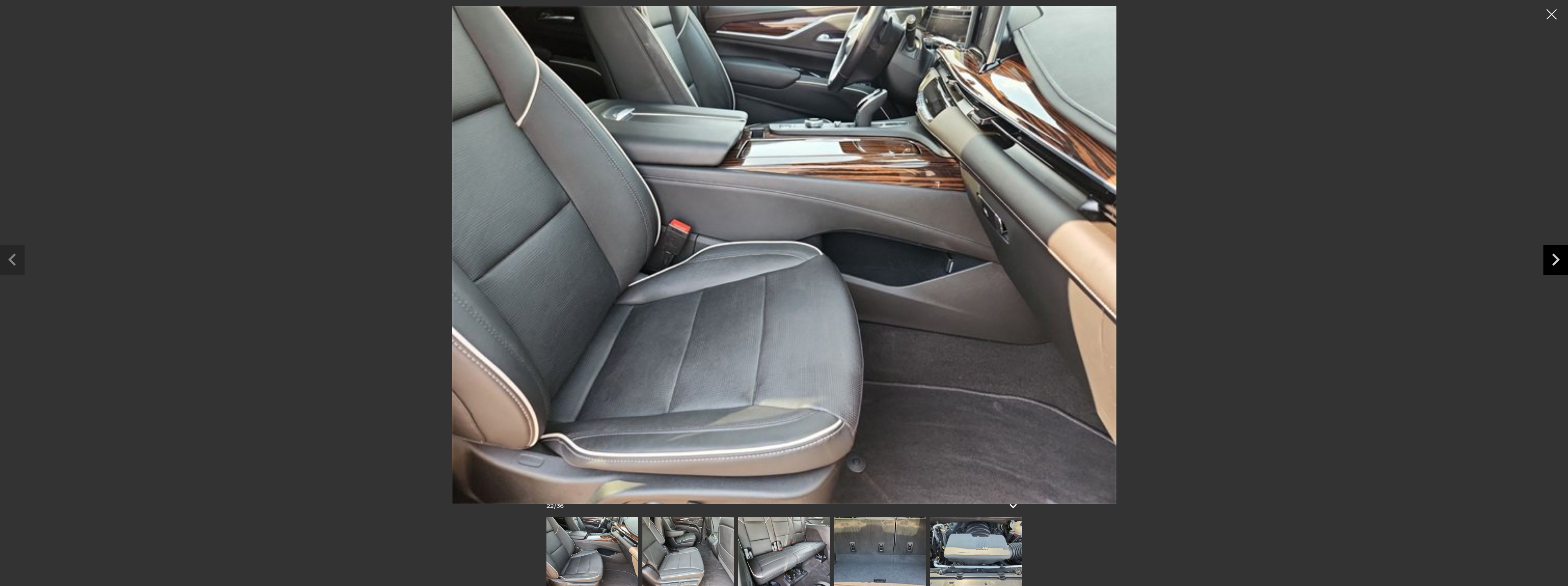
click at [1556, 261] on icon "Next slide" at bounding box center [1555, 259] width 7 height 12
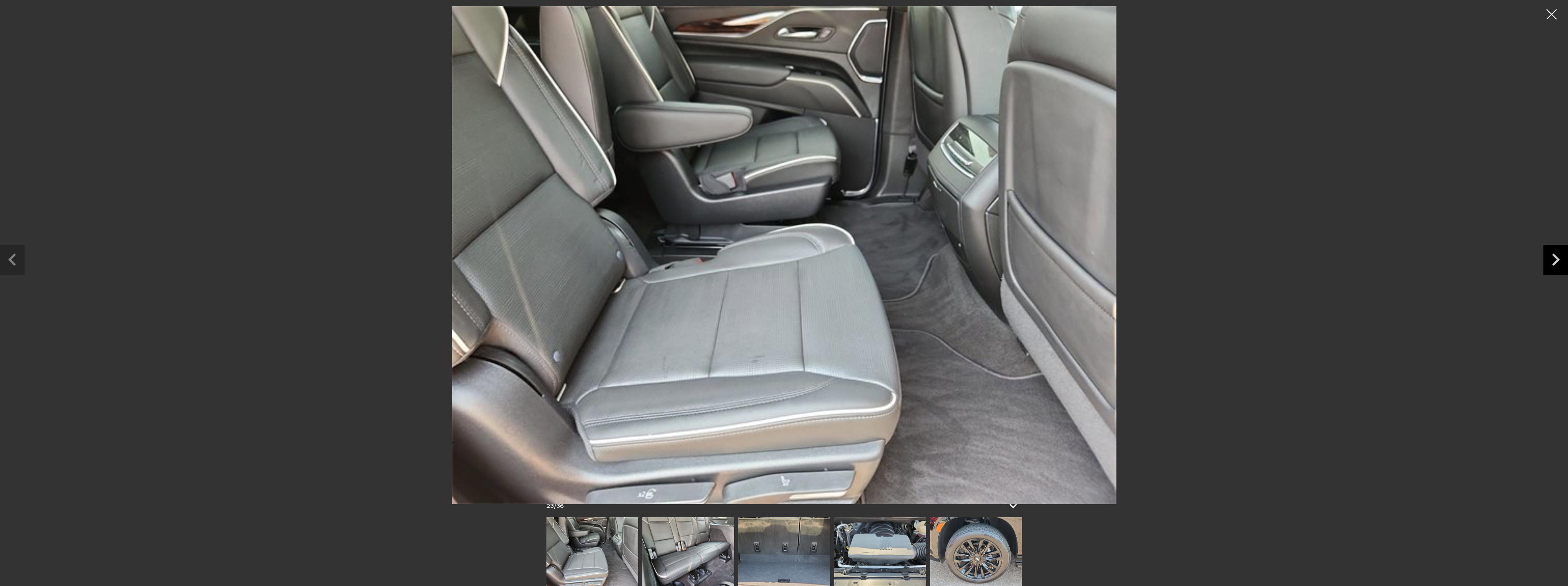
click at [1556, 261] on icon "Next slide" at bounding box center [1555, 259] width 7 height 12
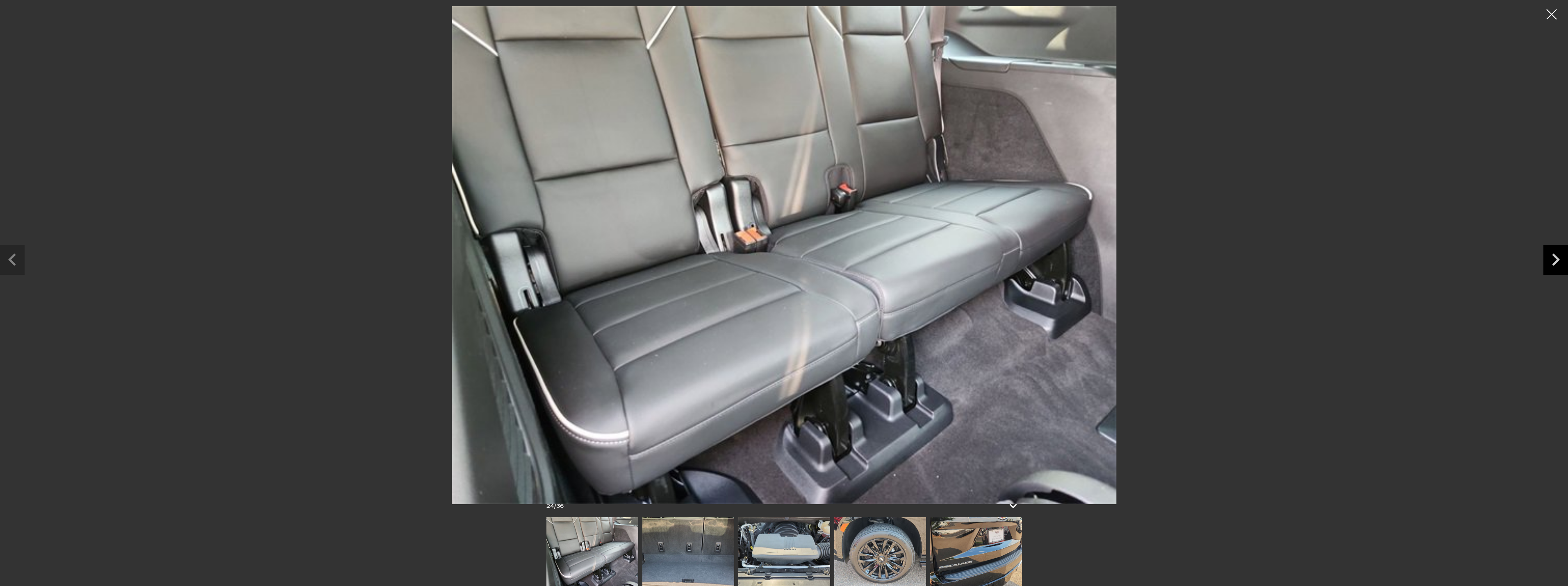
click at [1556, 261] on icon "Next slide" at bounding box center [1555, 259] width 7 height 12
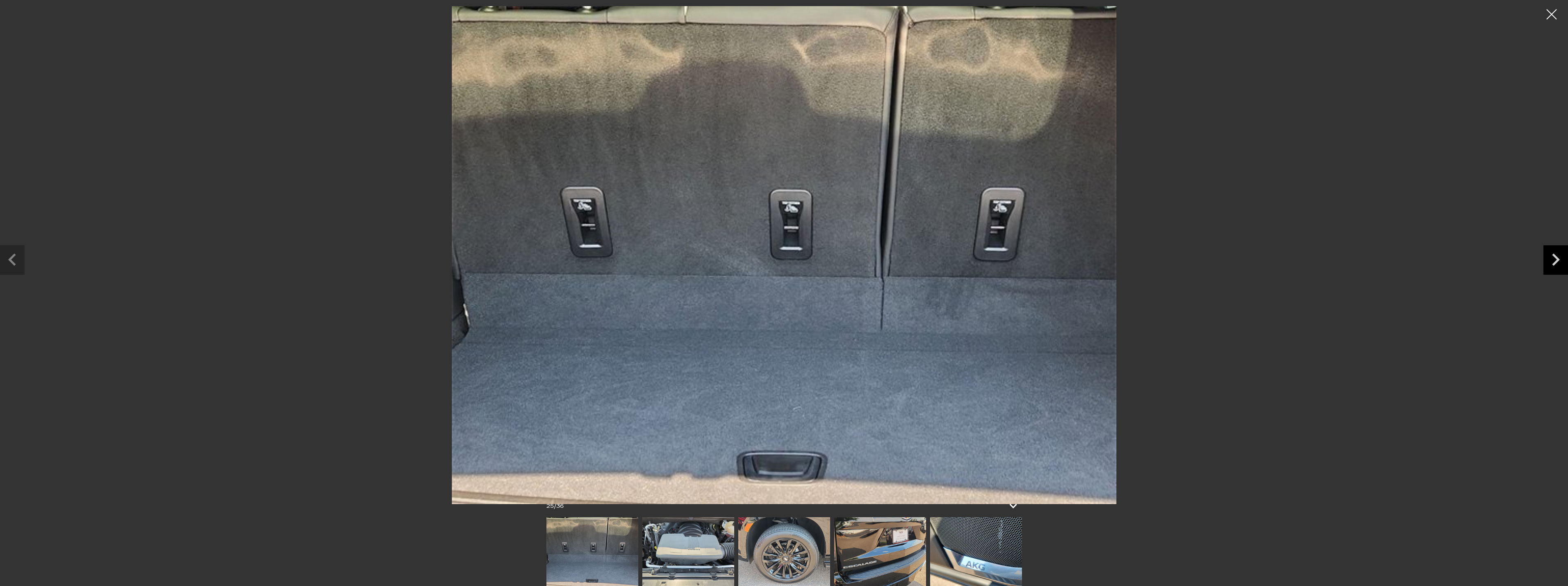
click at [1556, 261] on icon "Next slide" at bounding box center [1555, 259] width 7 height 12
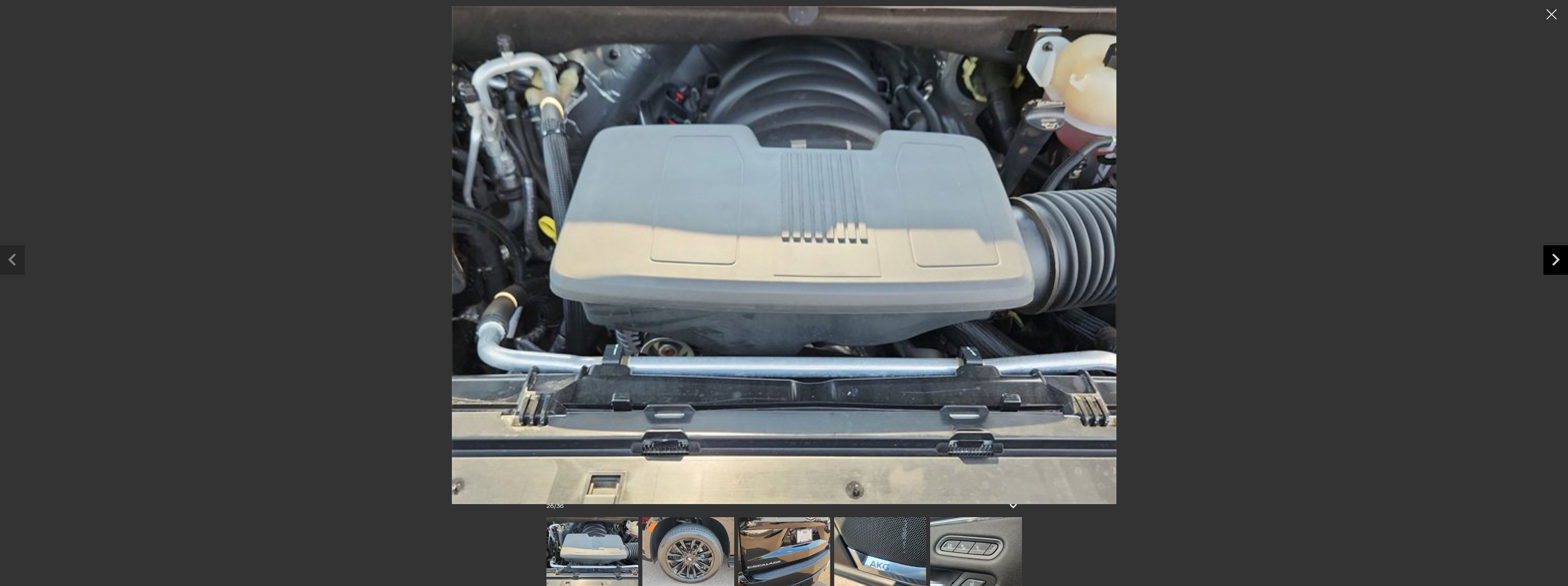
click at [1556, 261] on icon "Next slide" at bounding box center [1555, 259] width 7 height 12
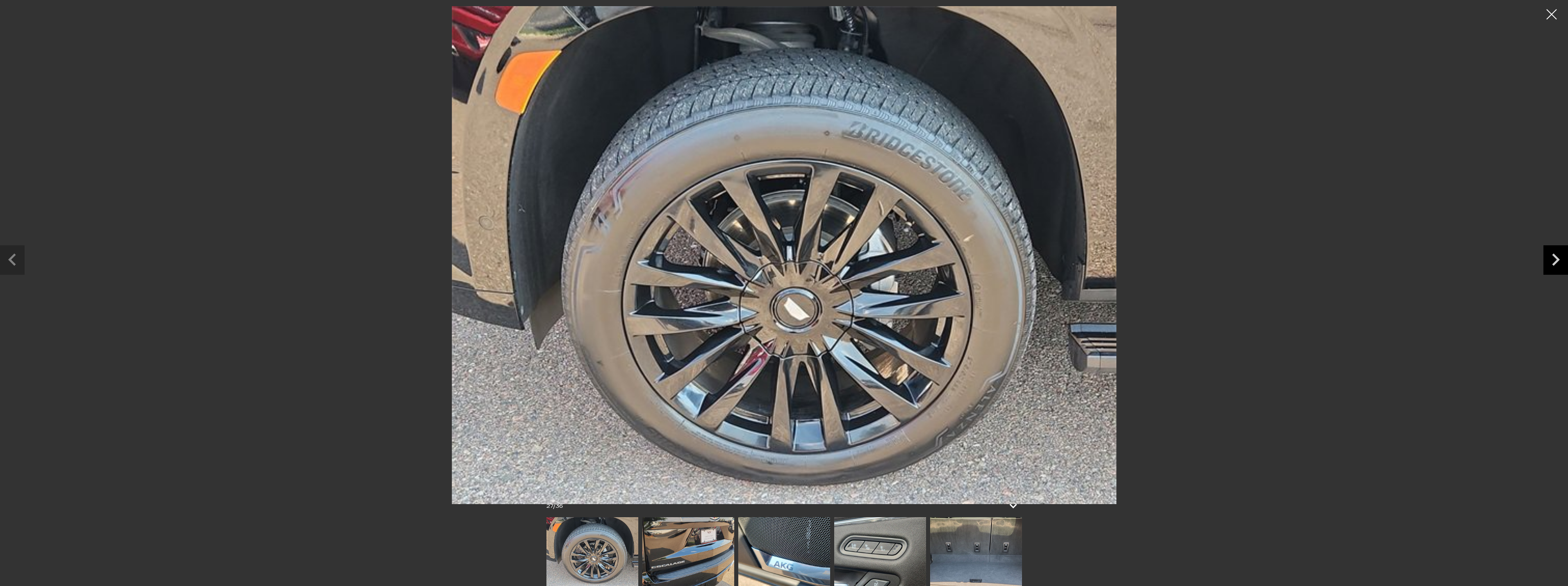
click at [1556, 261] on icon "Next slide" at bounding box center [1555, 259] width 7 height 12
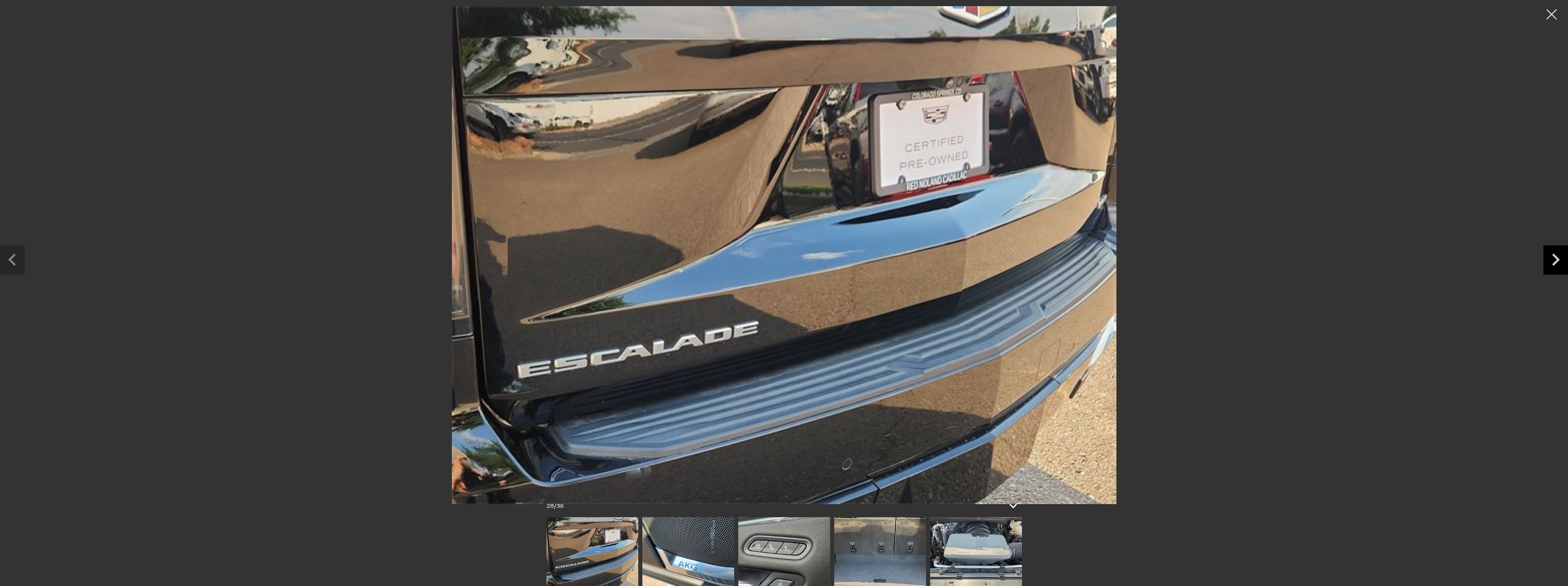
click at [1556, 261] on icon "Next slide" at bounding box center [1555, 259] width 7 height 12
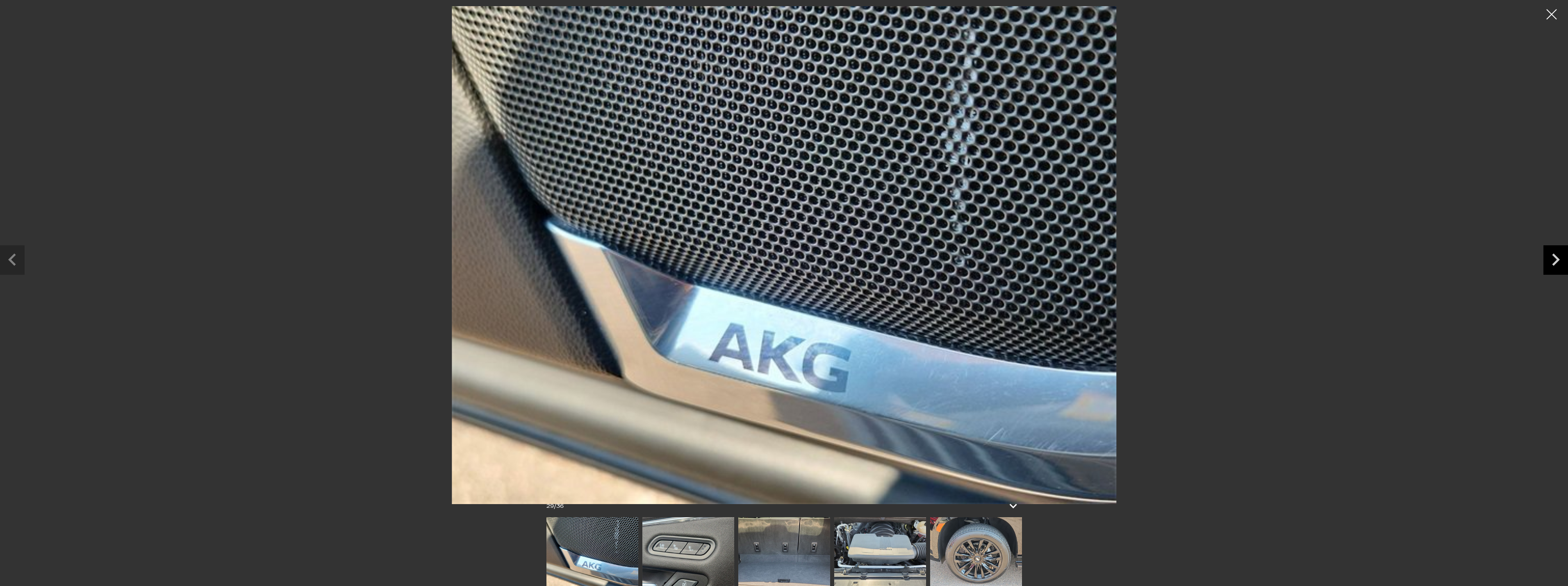
click at [1556, 261] on icon "Next slide" at bounding box center [1555, 259] width 7 height 12
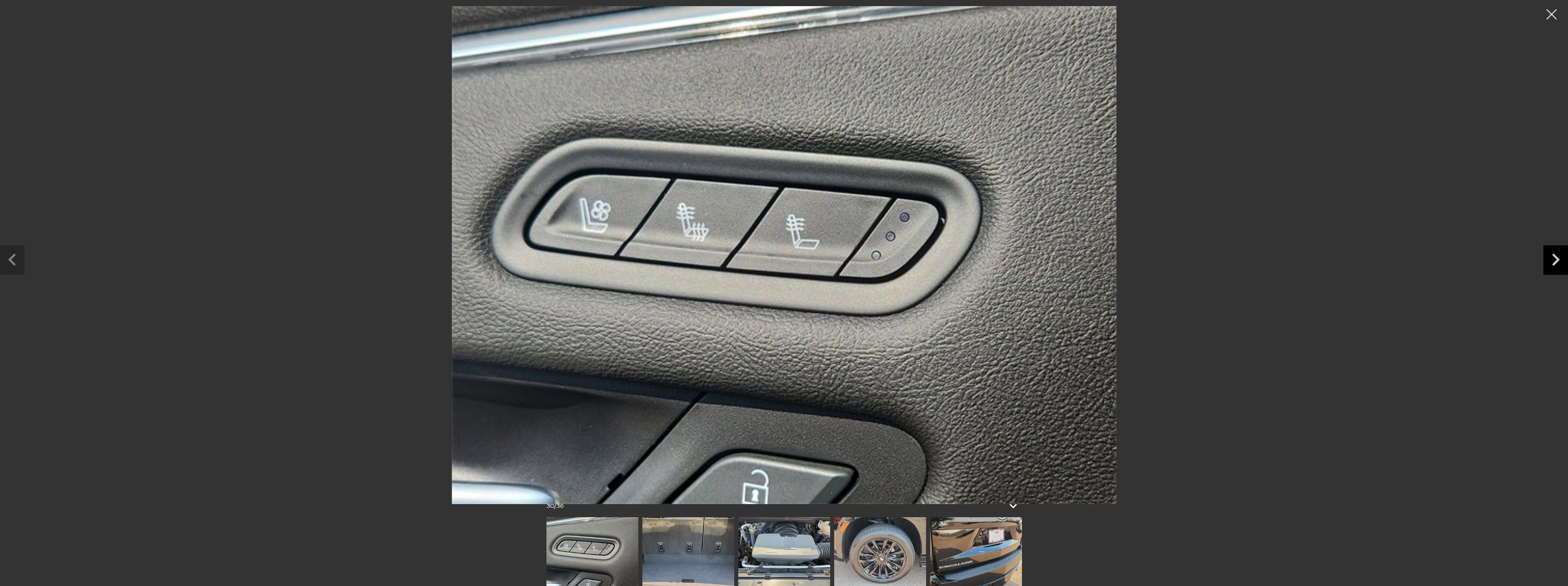
click at [1556, 261] on icon "Next slide" at bounding box center [1555, 259] width 7 height 12
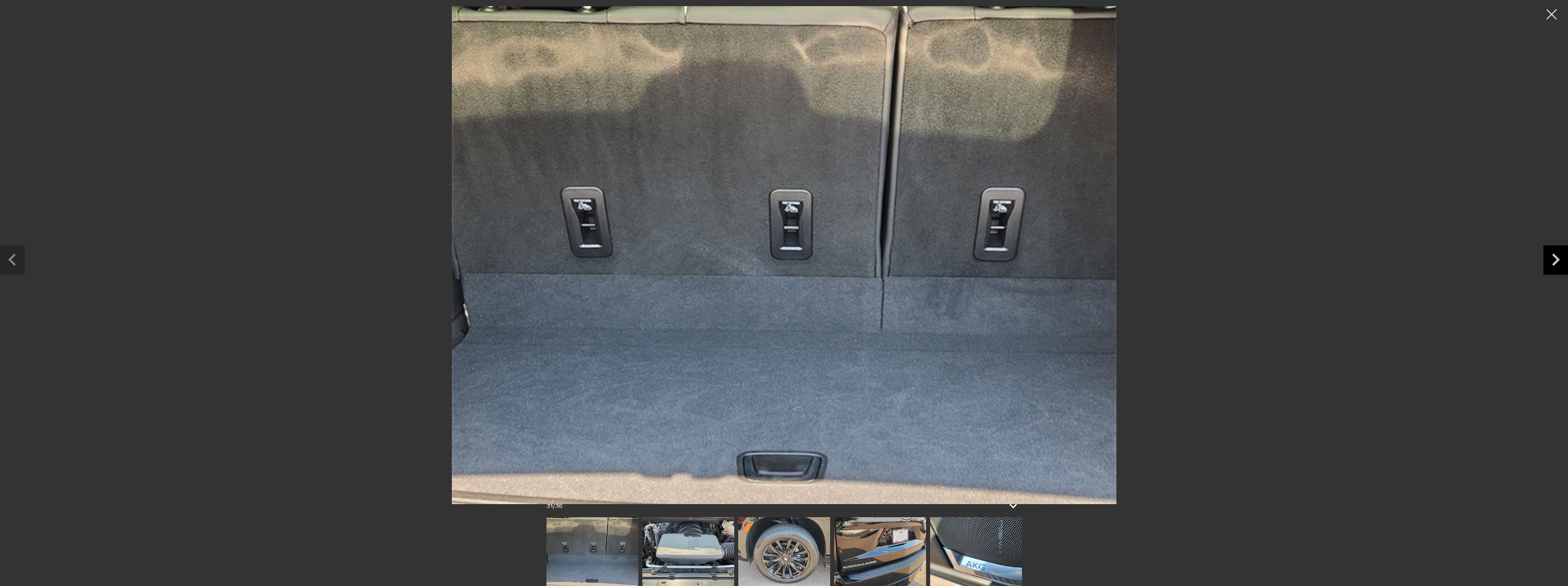
click at [1556, 261] on icon "Next slide" at bounding box center [1555, 259] width 7 height 12
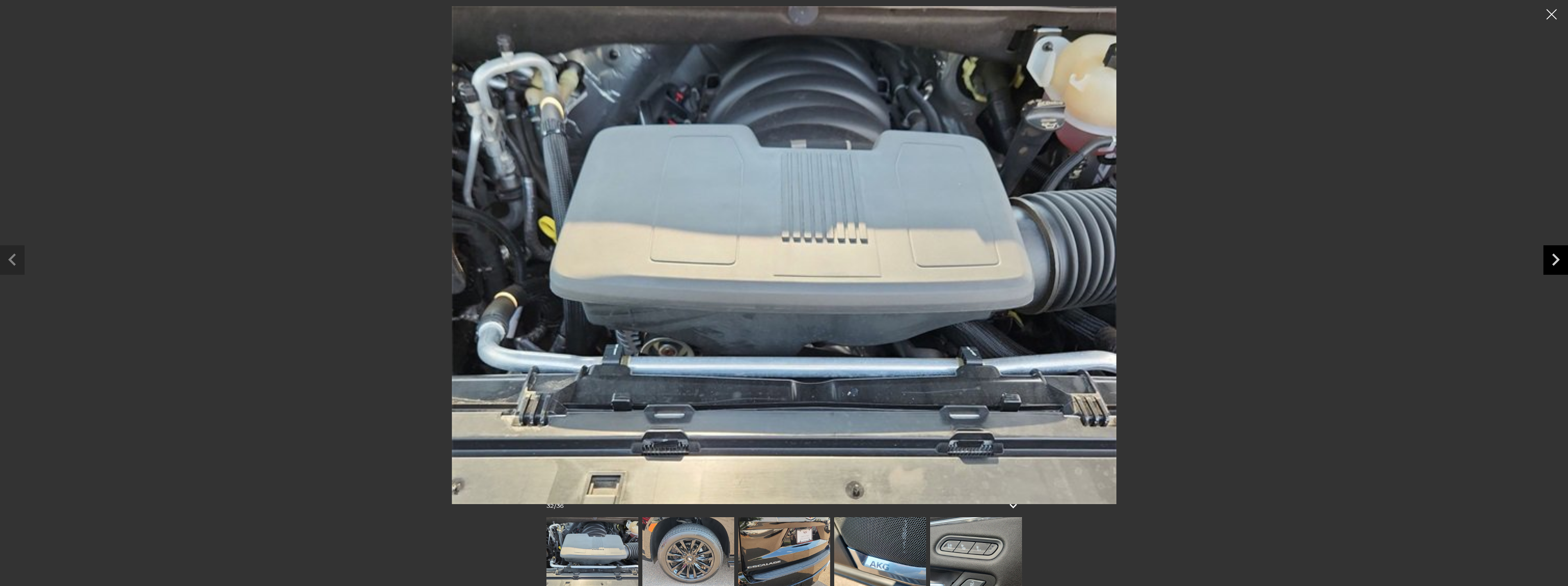
click at [1556, 261] on icon "Next slide" at bounding box center [1555, 259] width 7 height 12
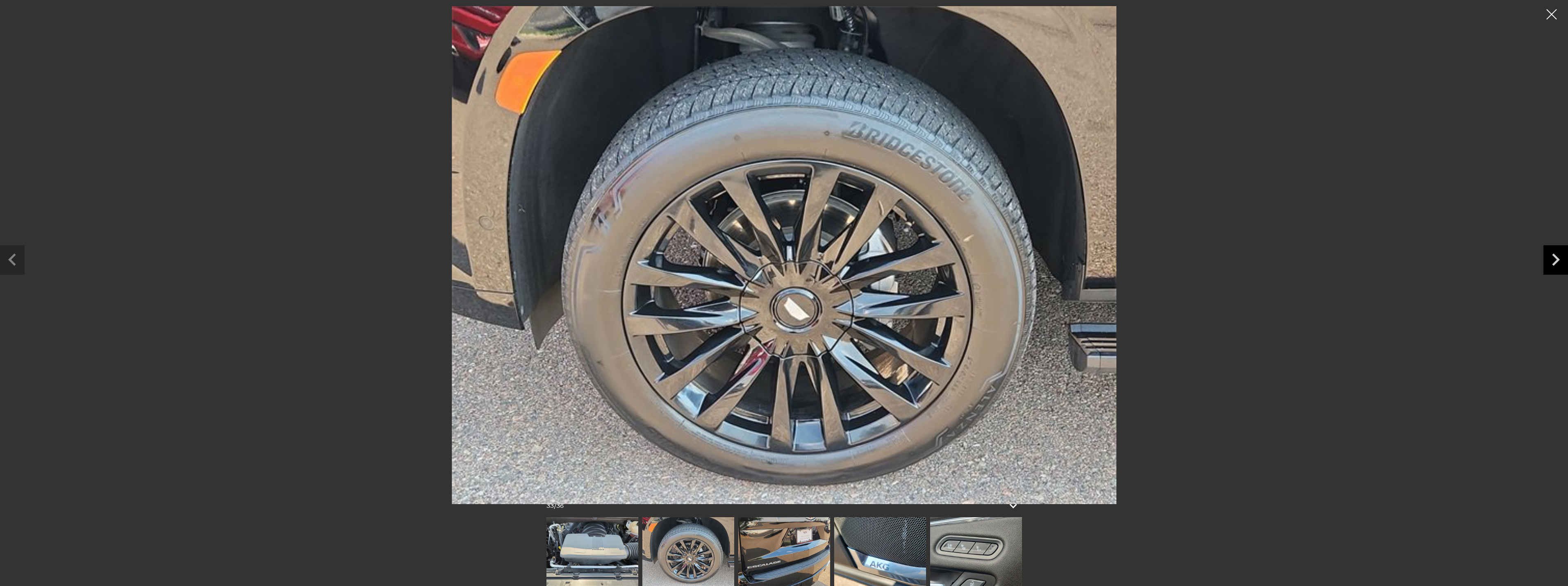
click at [1556, 261] on icon "Next slide" at bounding box center [1555, 259] width 7 height 12
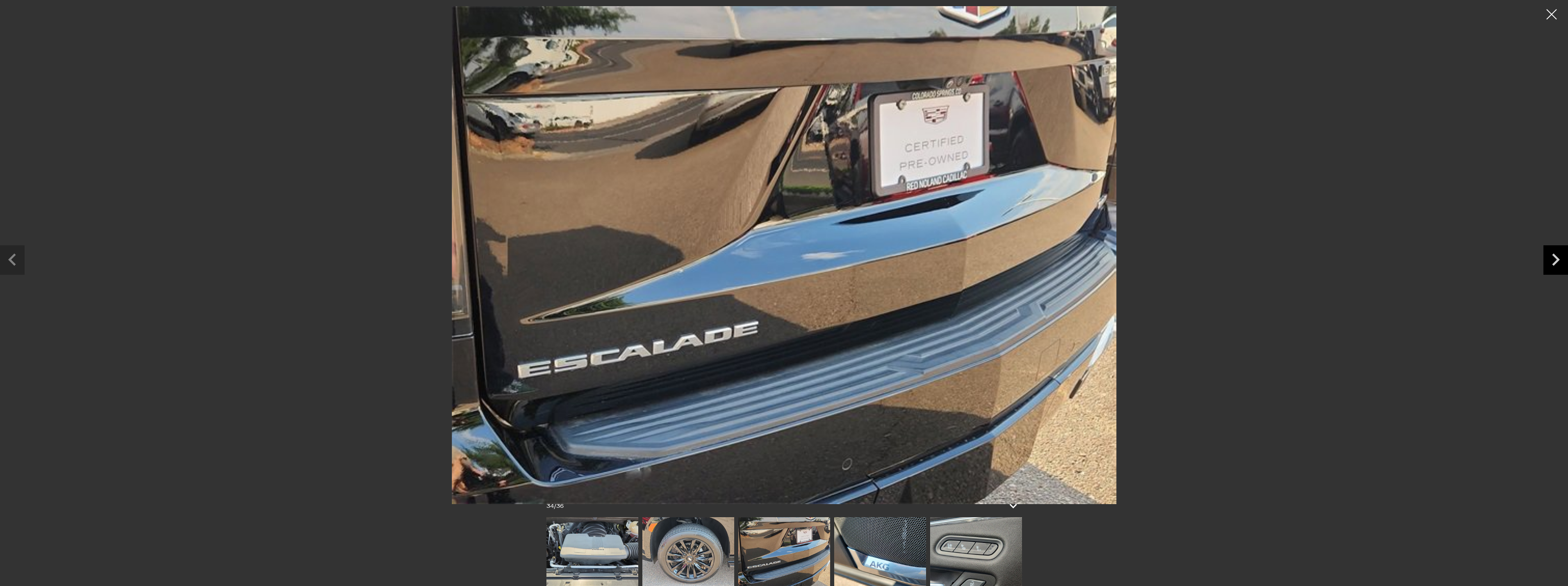
click at [1556, 261] on icon "Next slide" at bounding box center [1555, 259] width 7 height 12
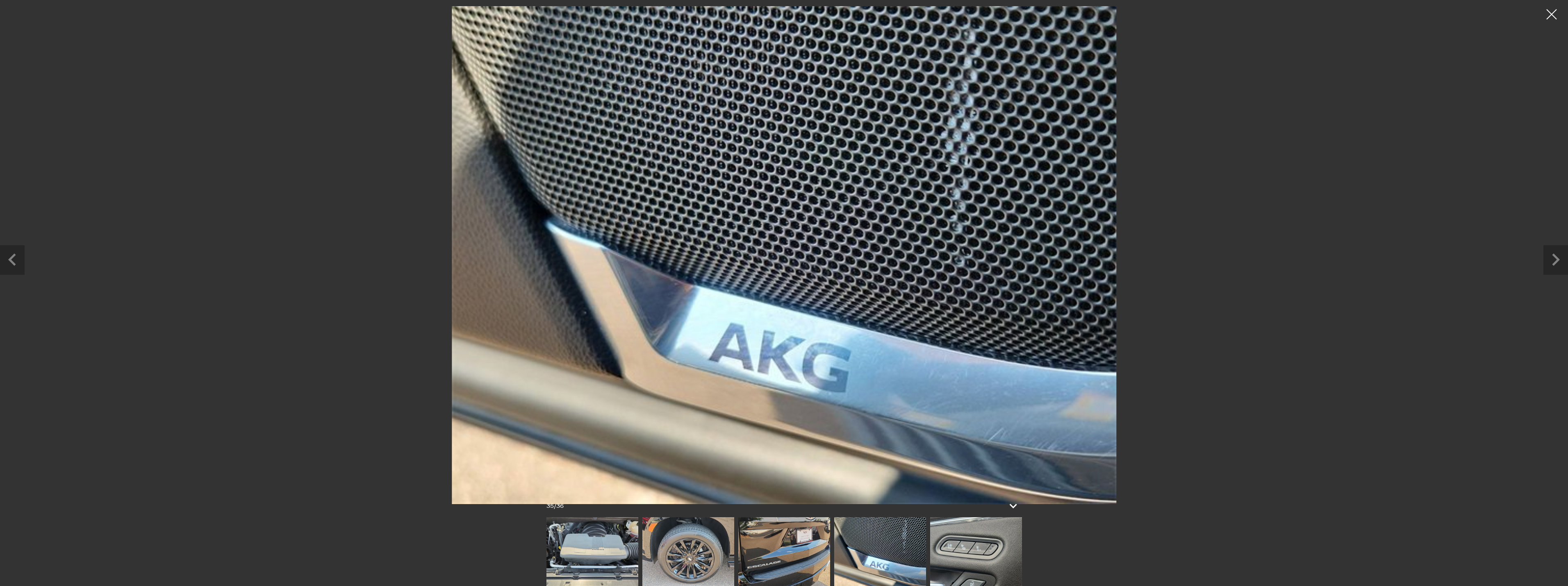
click at [1555, 15] on div at bounding box center [1551, 14] width 21 height 21
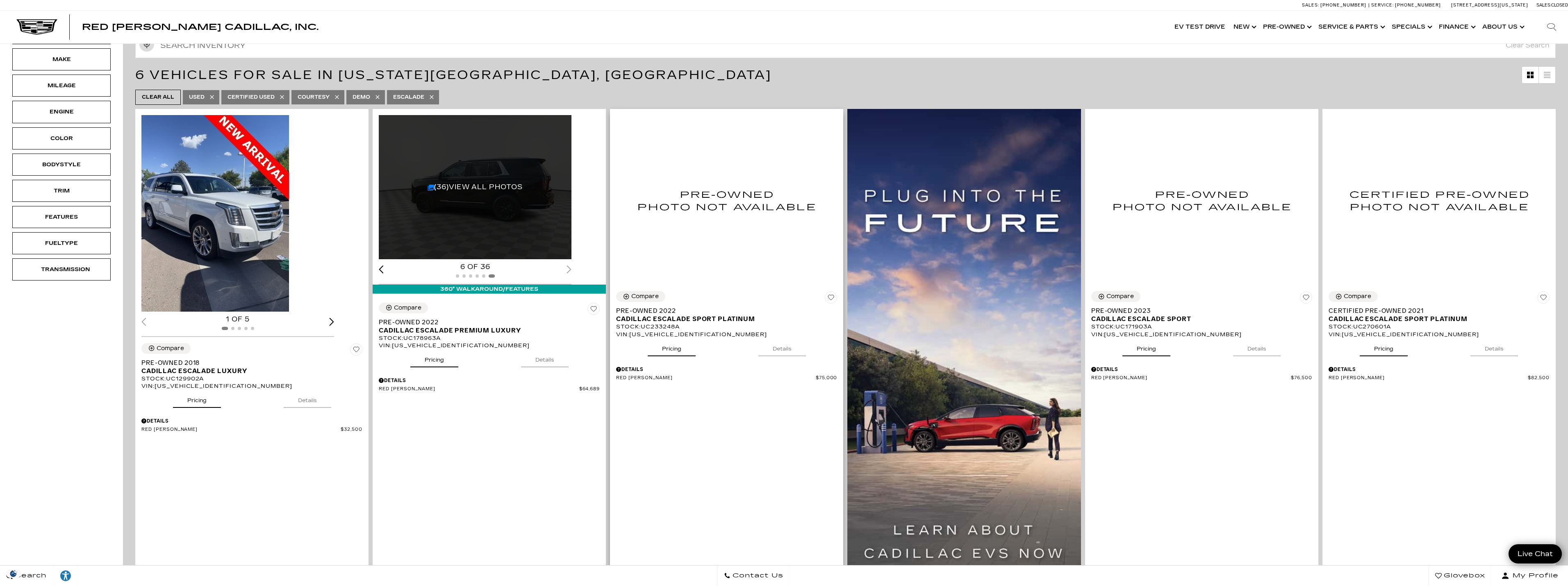
scroll to position [164, 0]
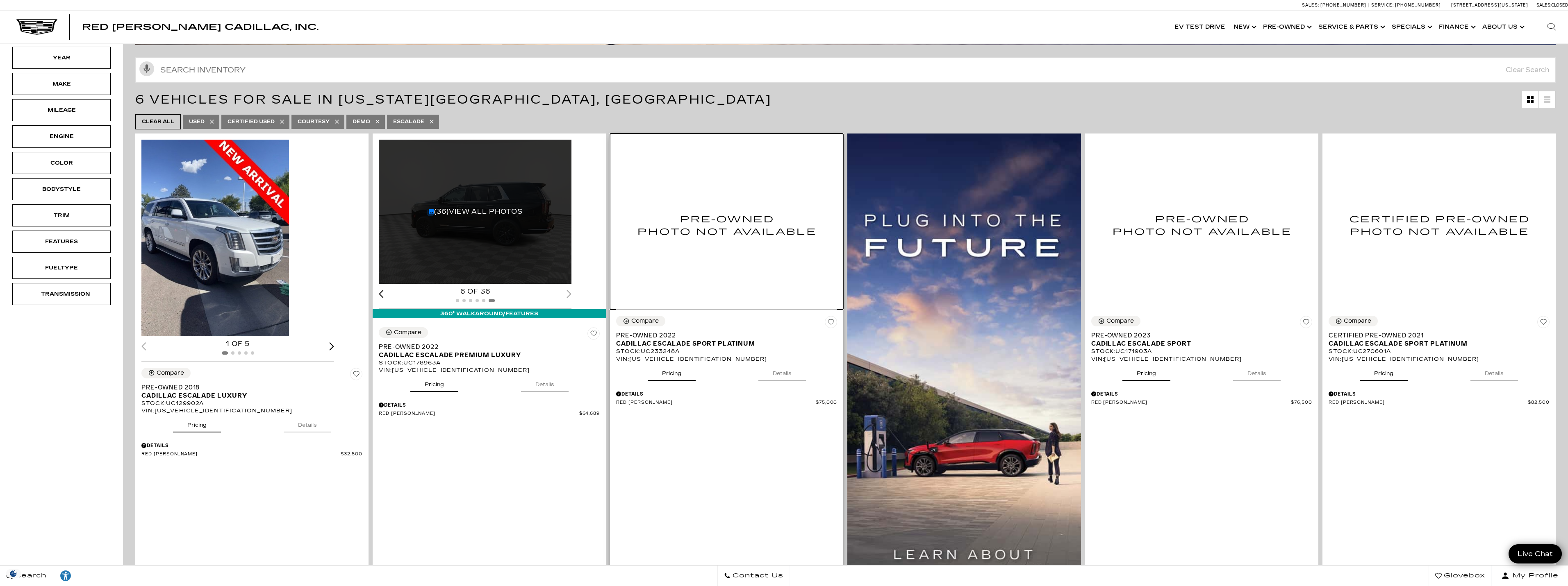
click at [757, 189] on img at bounding box center [726, 225] width 221 height 171
click at [704, 372] on div "Pricing Details" at bounding box center [726, 372] width 221 height 18
click at [777, 376] on button "Details" at bounding box center [782, 372] width 47 height 18
